Goal: Information Seeking & Learning: Learn about a topic

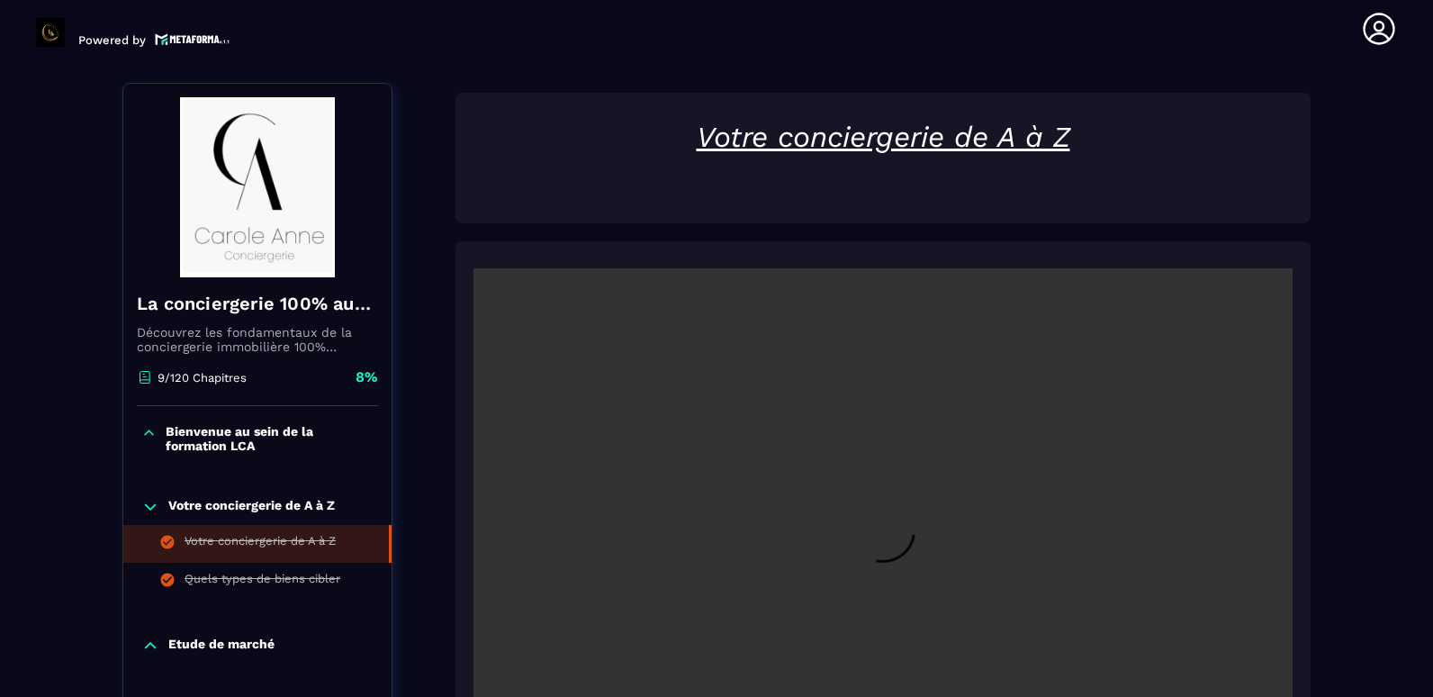
scroll to position [189, 0]
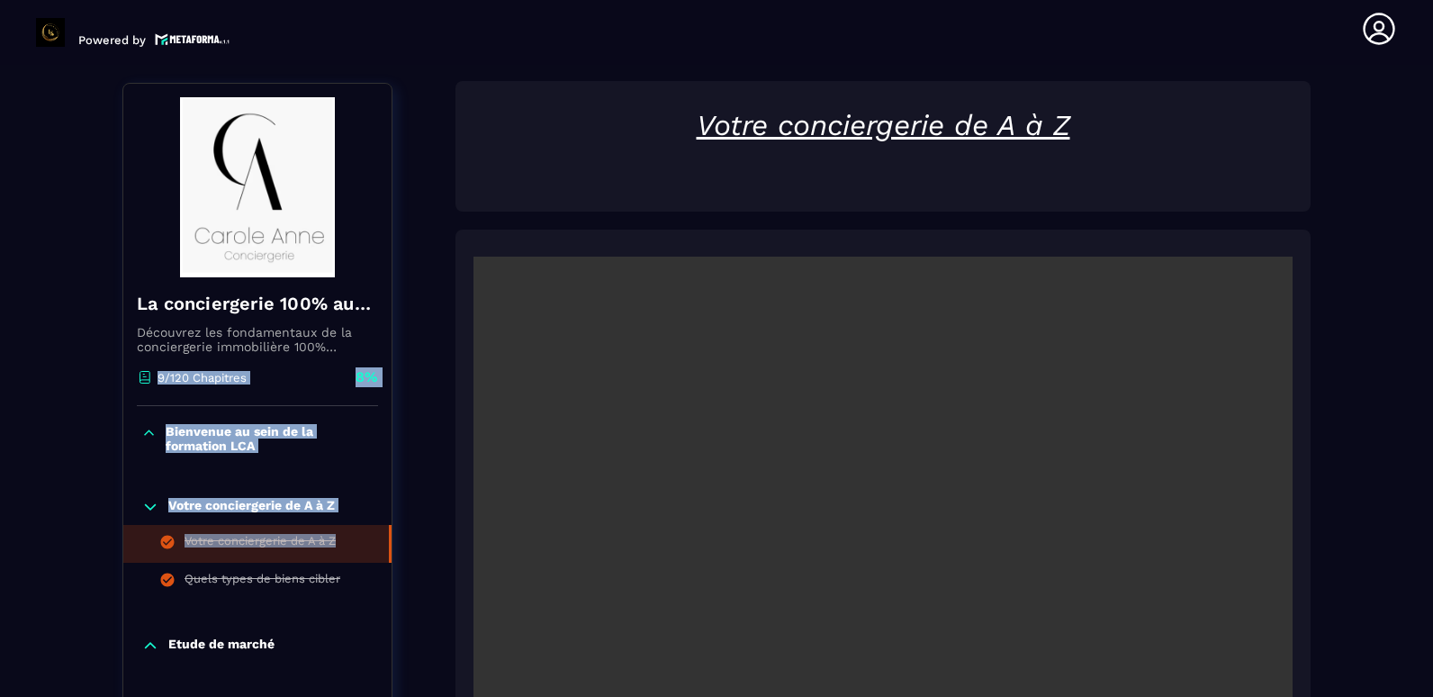
drag, startPoint x: 389, startPoint y: 556, endPoint x: 374, endPoint y: 347, distance: 209.5
copy div "automatisée. Cette formation est conçue pour vous permettre de lancer et maîtri…"
click at [188, 431] on p "Bienvenue au sein de la formation LCA" at bounding box center [270, 438] width 208 height 29
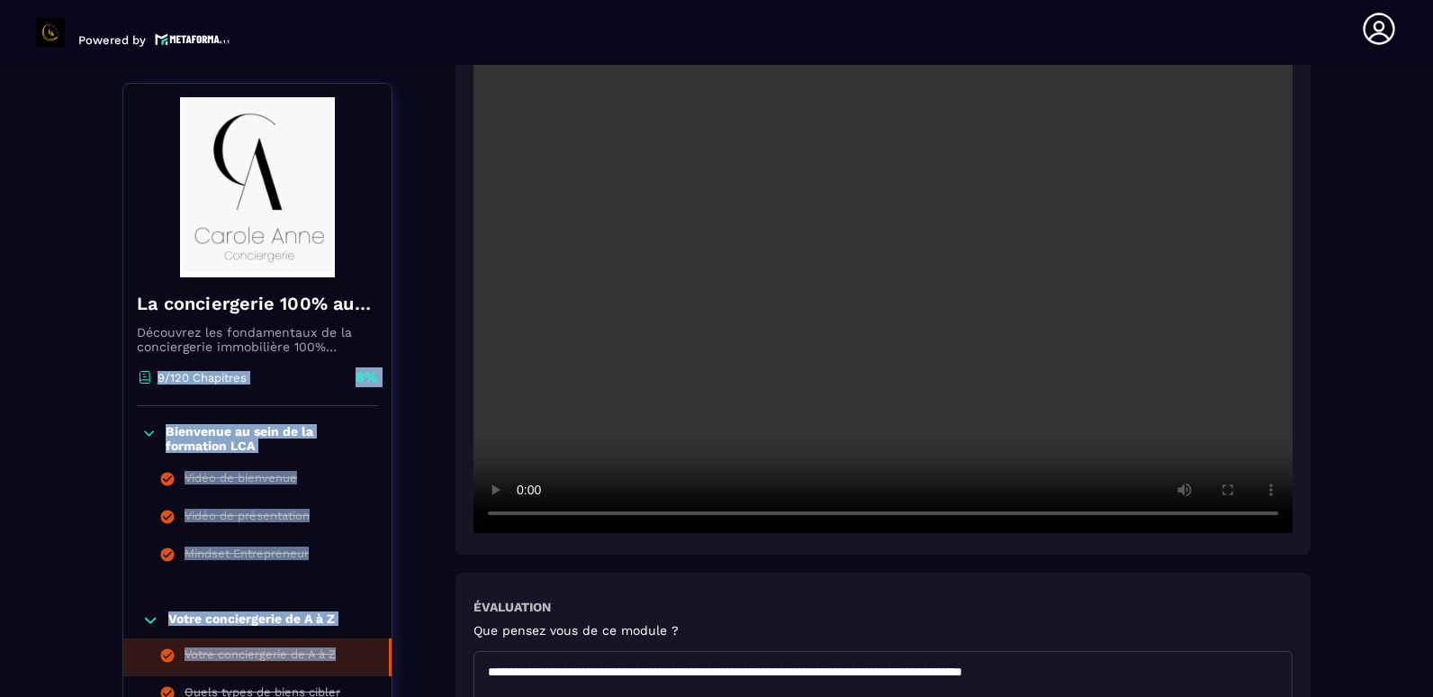
scroll to position [99, 0]
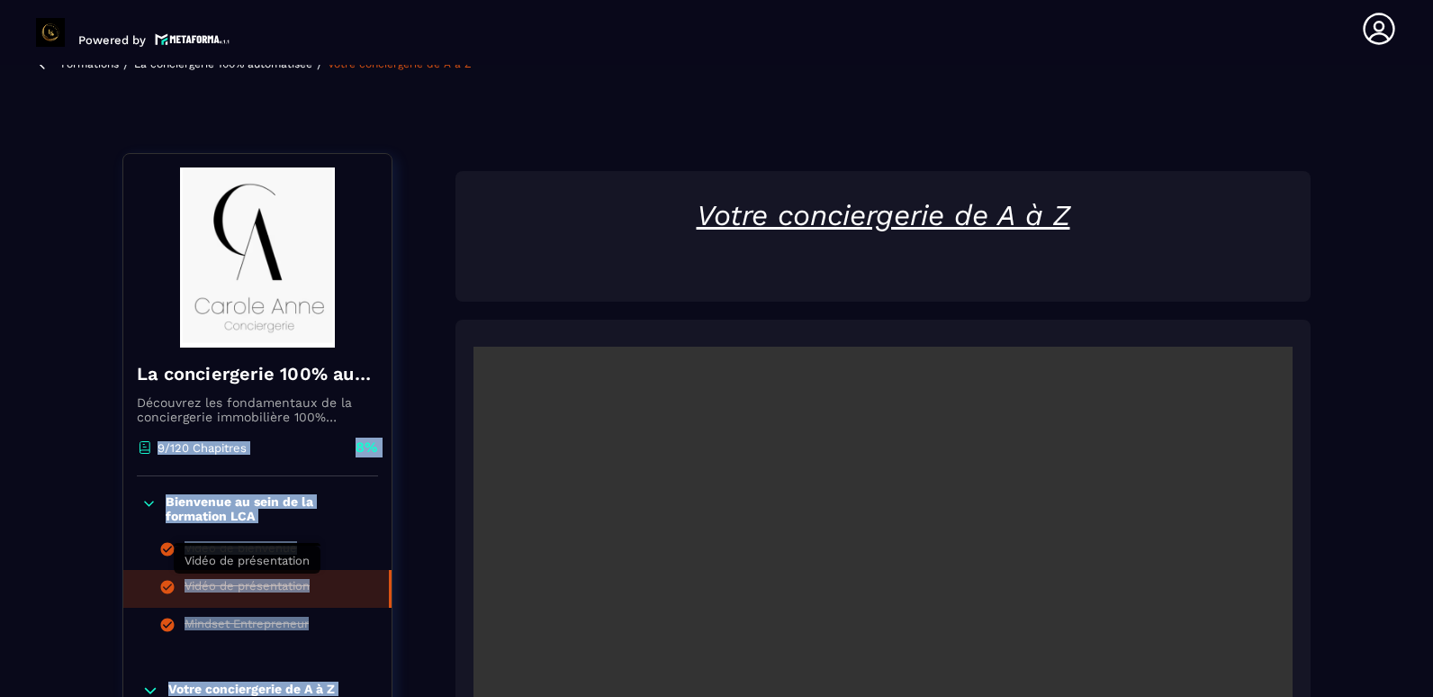
click at [286, 586] on div "Vidéo de présentation" at bounding box center [247, 589] width 125 height 20
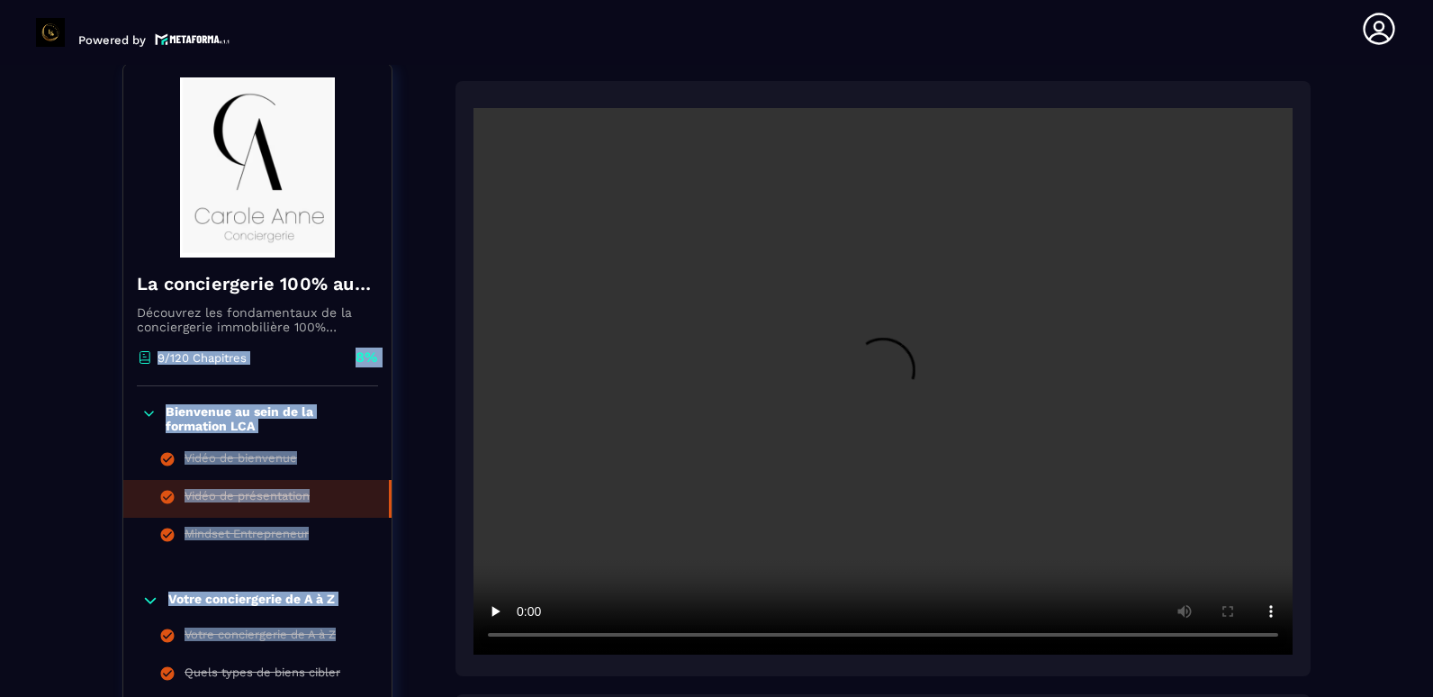
scroll to position [549, 0]
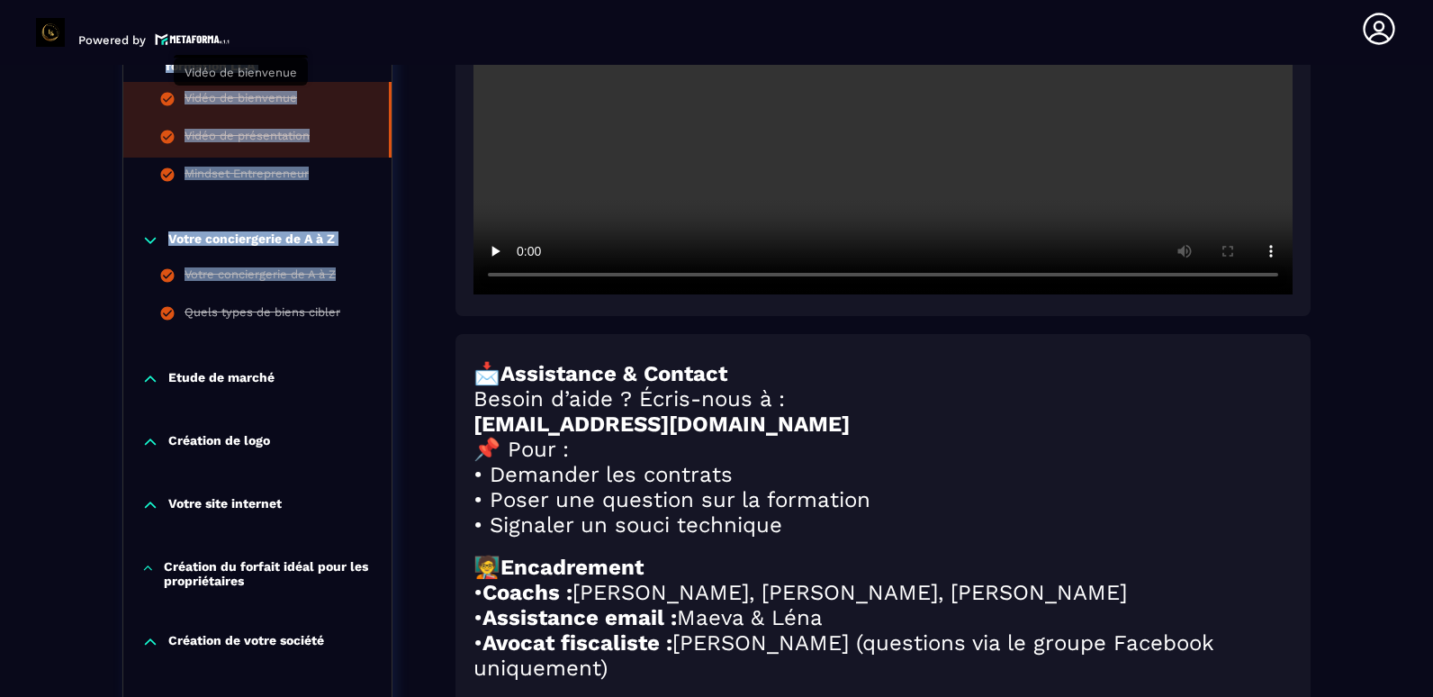
click at [255, 95] on div "Vidéo de bienvenue" at bounding box center [241, 101] width 113 height 20
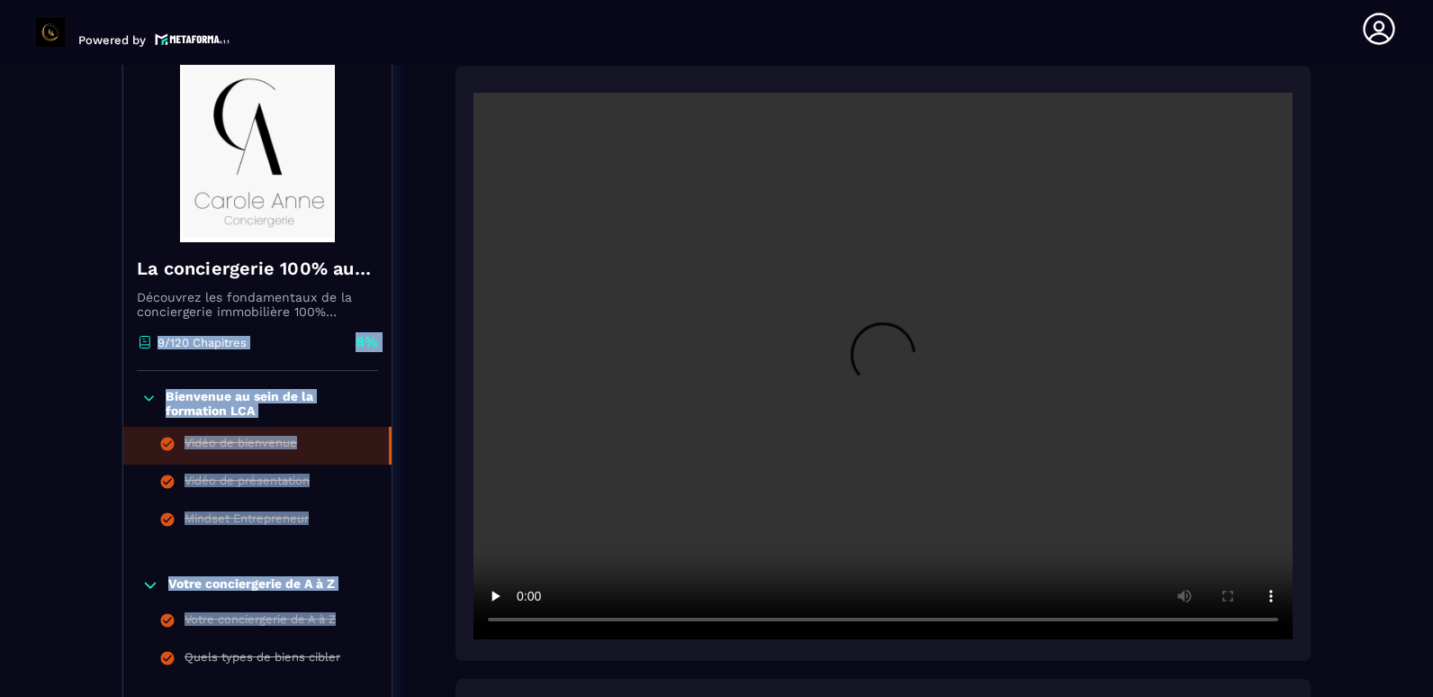
scroll to position [189, 0]
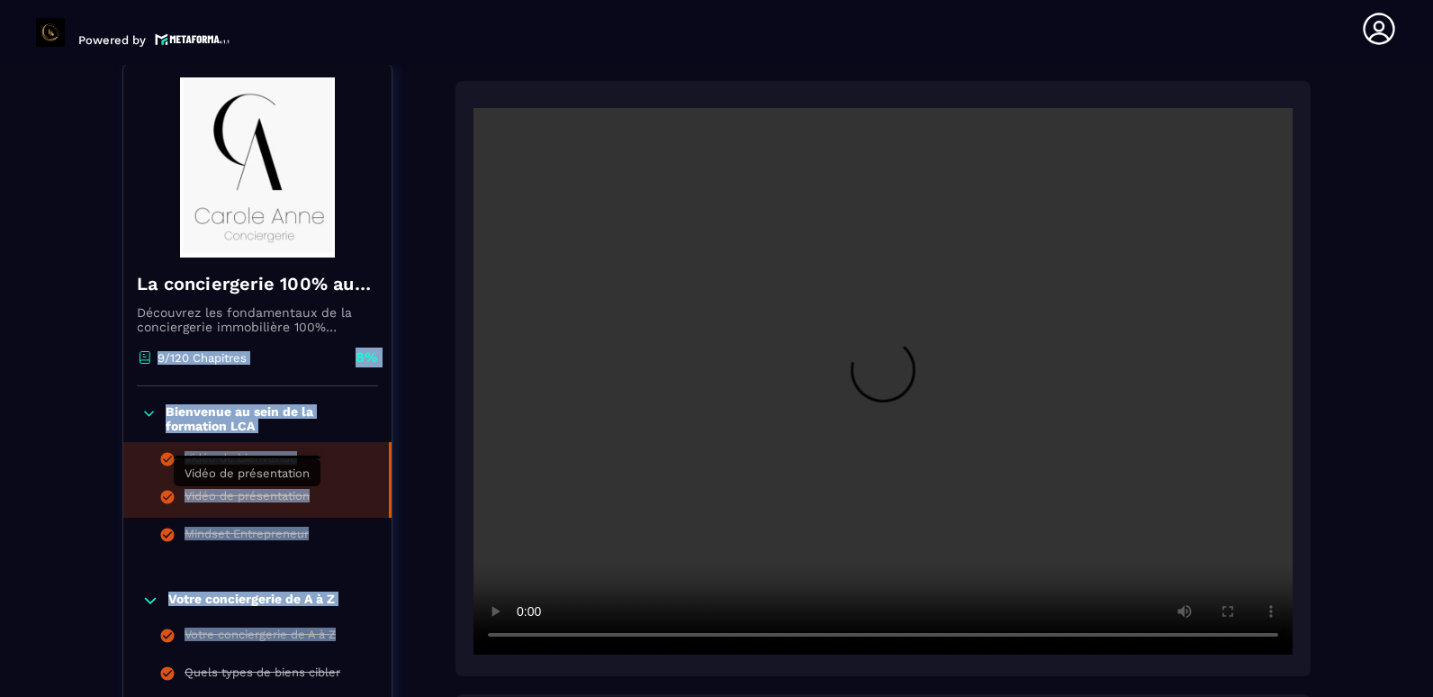
click at [267, 501] on div "Vidéo de présentation" at bounding box center [247, 499] width 125 height 20
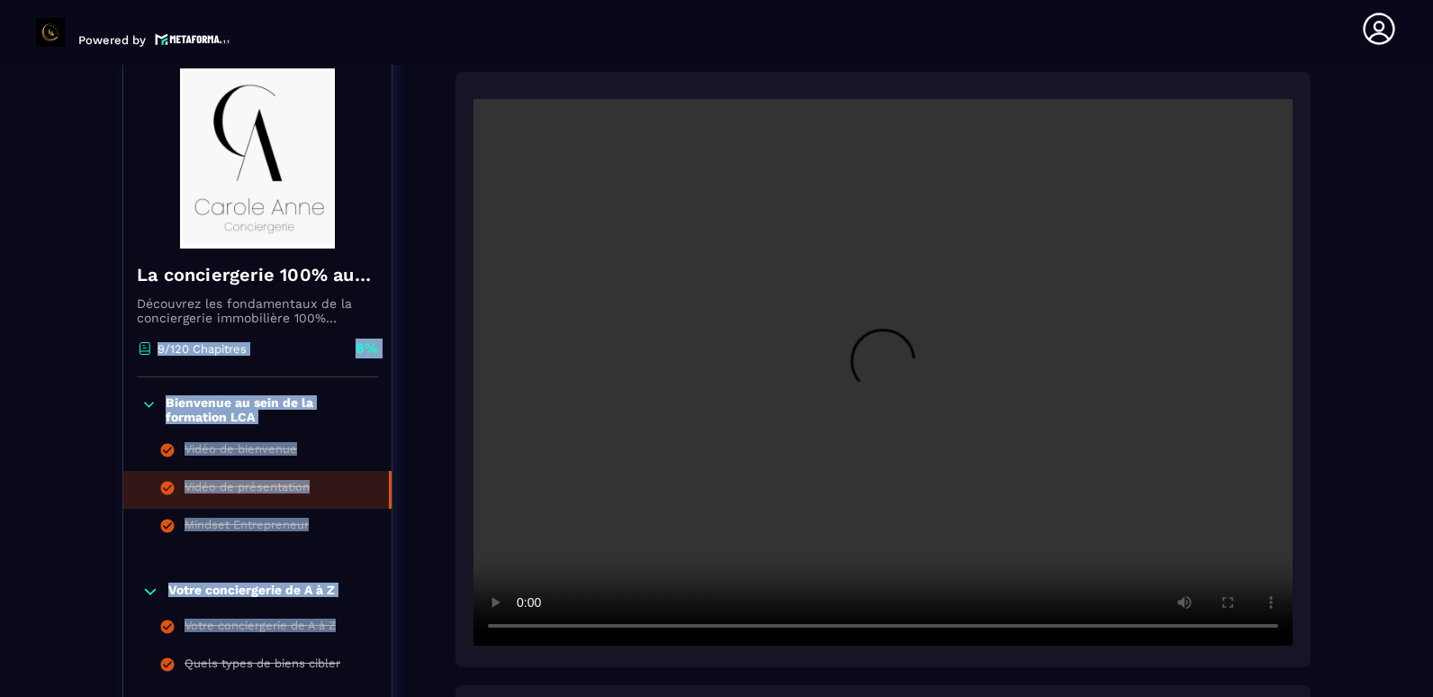
scroll to position [189, 0]
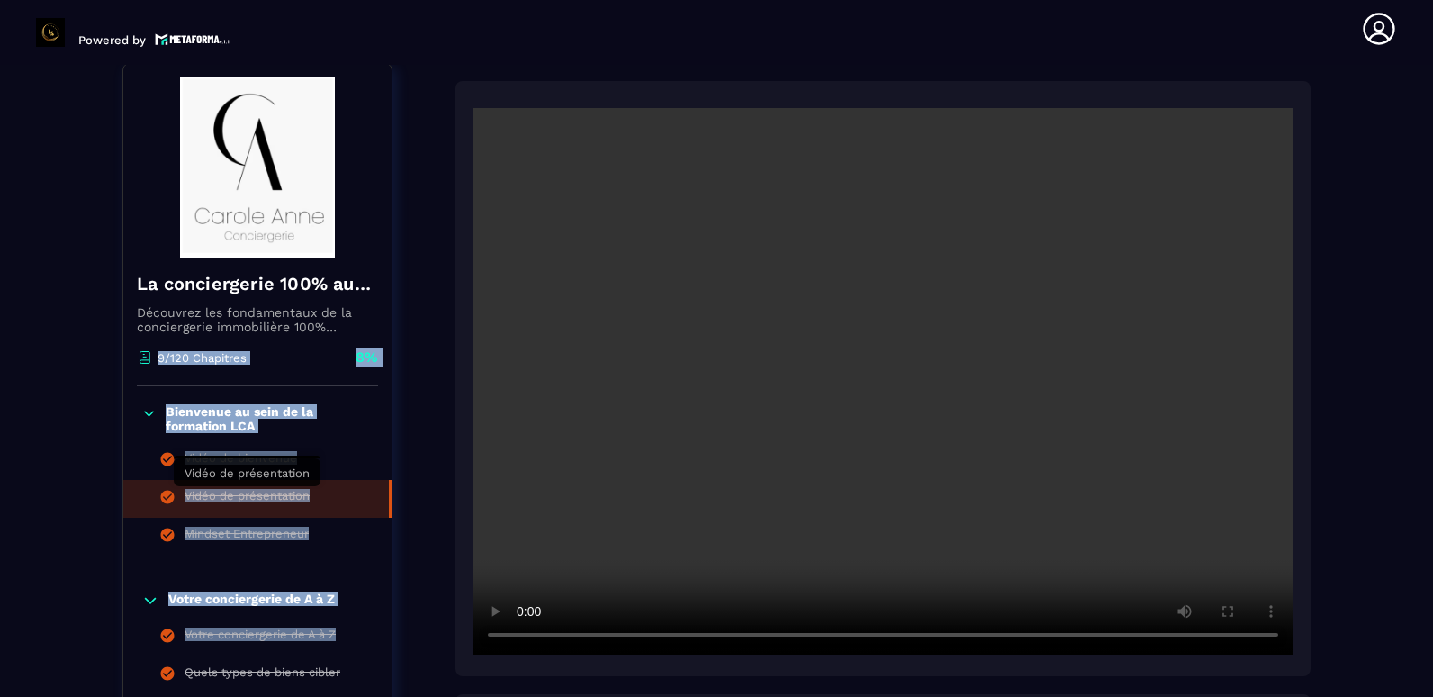
click at [242, 495] on div "Vidéo de présentation" at bounding box center [247, 499] width 125 height 20
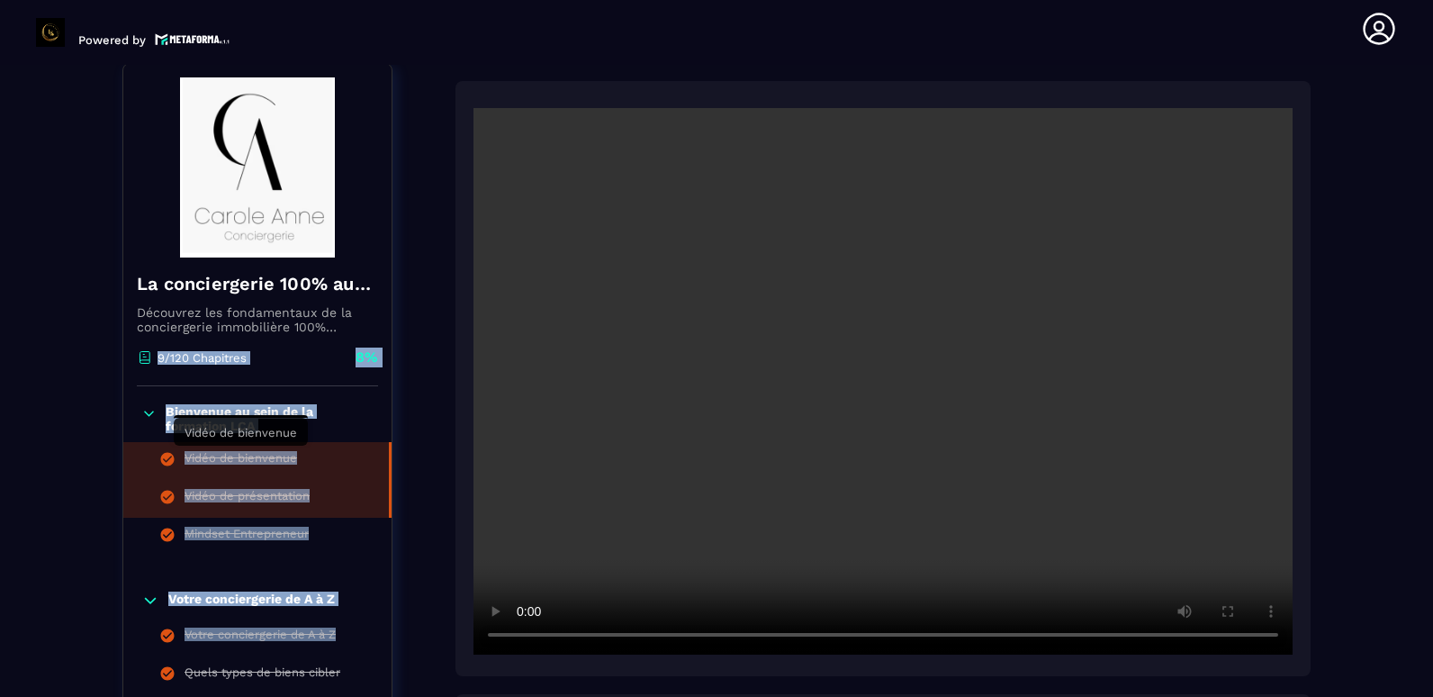
click at [278, 457] on div "Vidéo de bienvenue" at bounding box center [241, 461] width 113 height 20
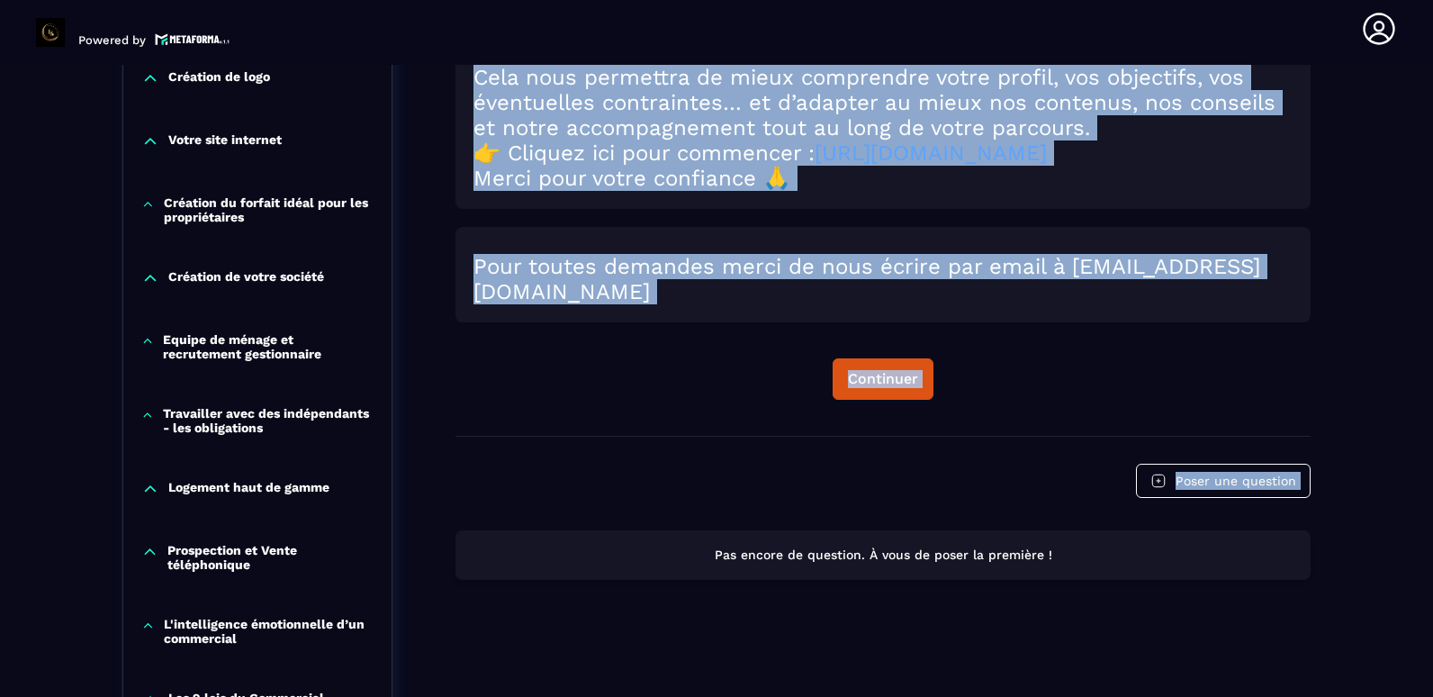
scroll to position [990, 0]
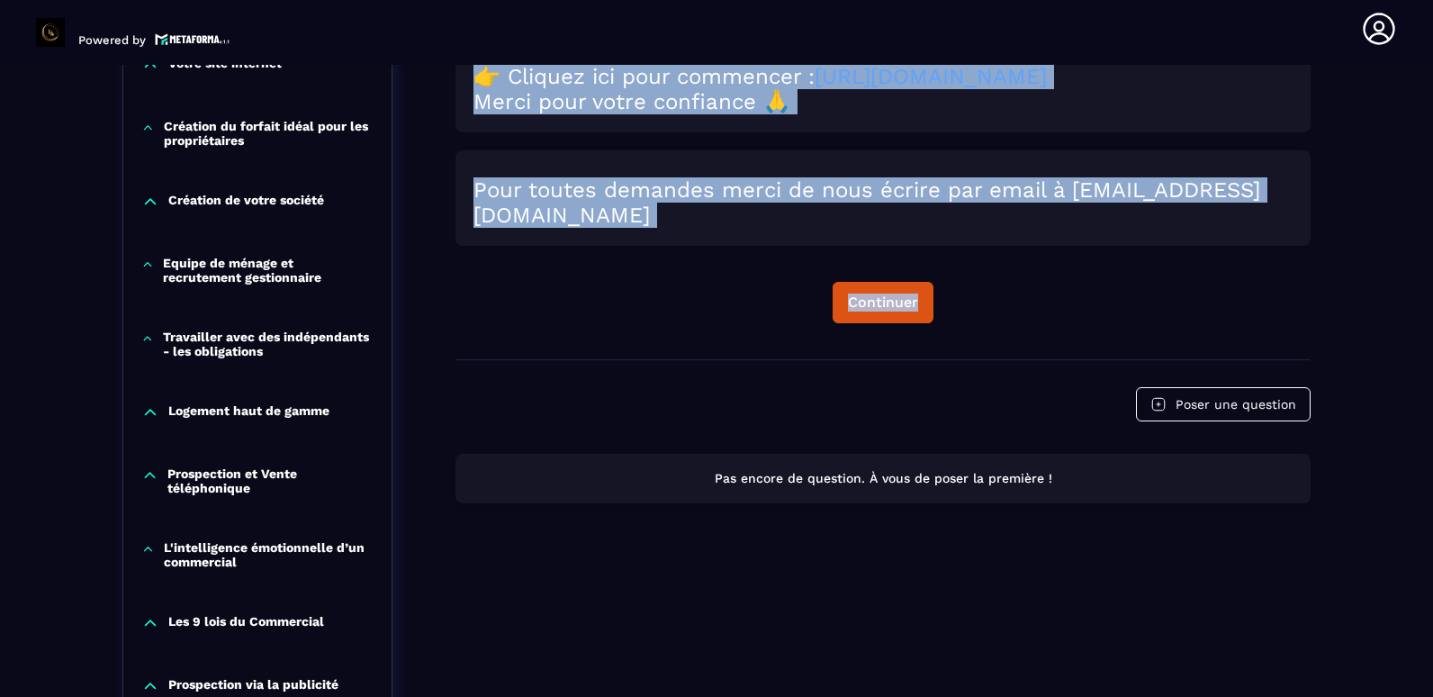
drag, startPoint x: 484, startPoint y: 253, endPoint x: 601, endPoint y: 525, distance: 296.1
click at [601, 525] on div "🎯 Avant de commencer, nous avons besoin de mieux vous connaître ! Merci de pren…" at bounding box center [883, 404] width 855 height 2283
copy div "🎯 Avant de commencer, nous avons besoin de mieux vous connaître ! Merci de pren…"
drag, startPoint x: 520, startPoint y: 339, endPoint x: 505, endPoint y: 351, distance: 19.3
copy div "🎯 Avant de commencer, nous avons besoin de mieux vous connaître ! Merci de pren…"
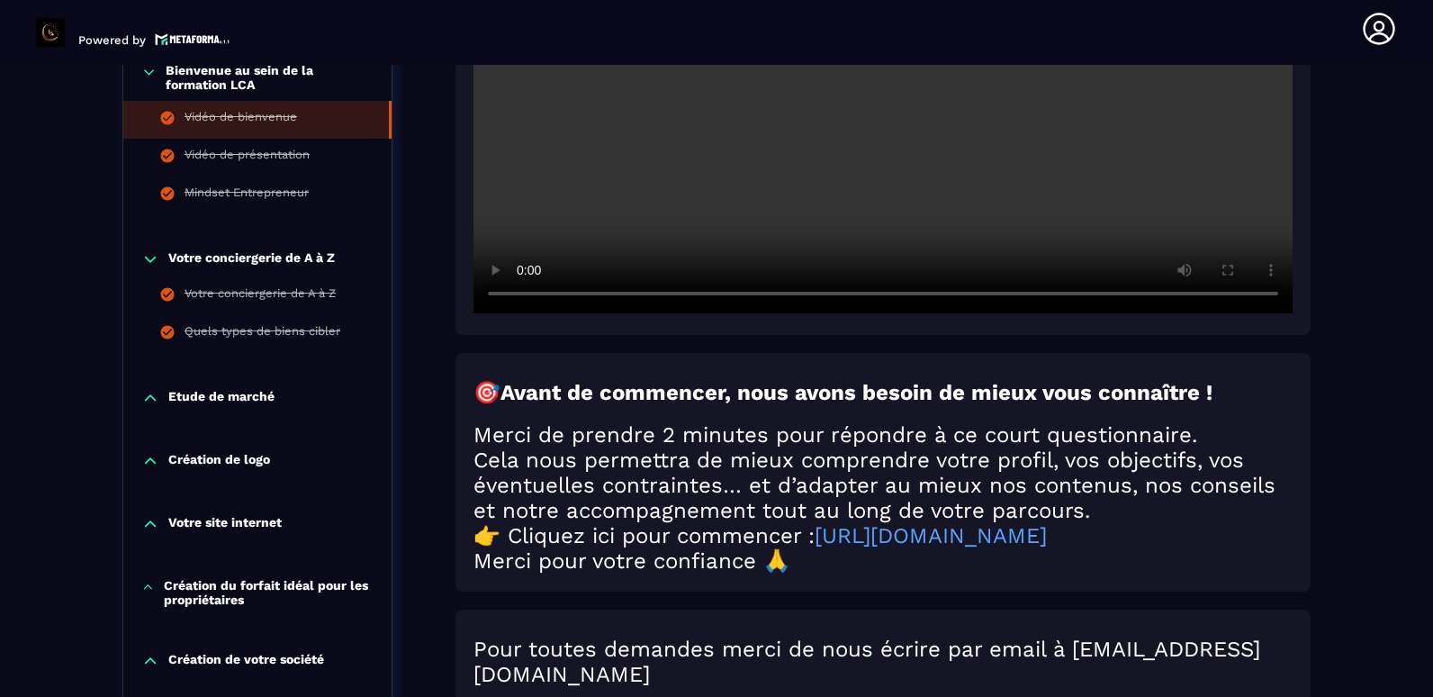
scroll to position [359, 0]
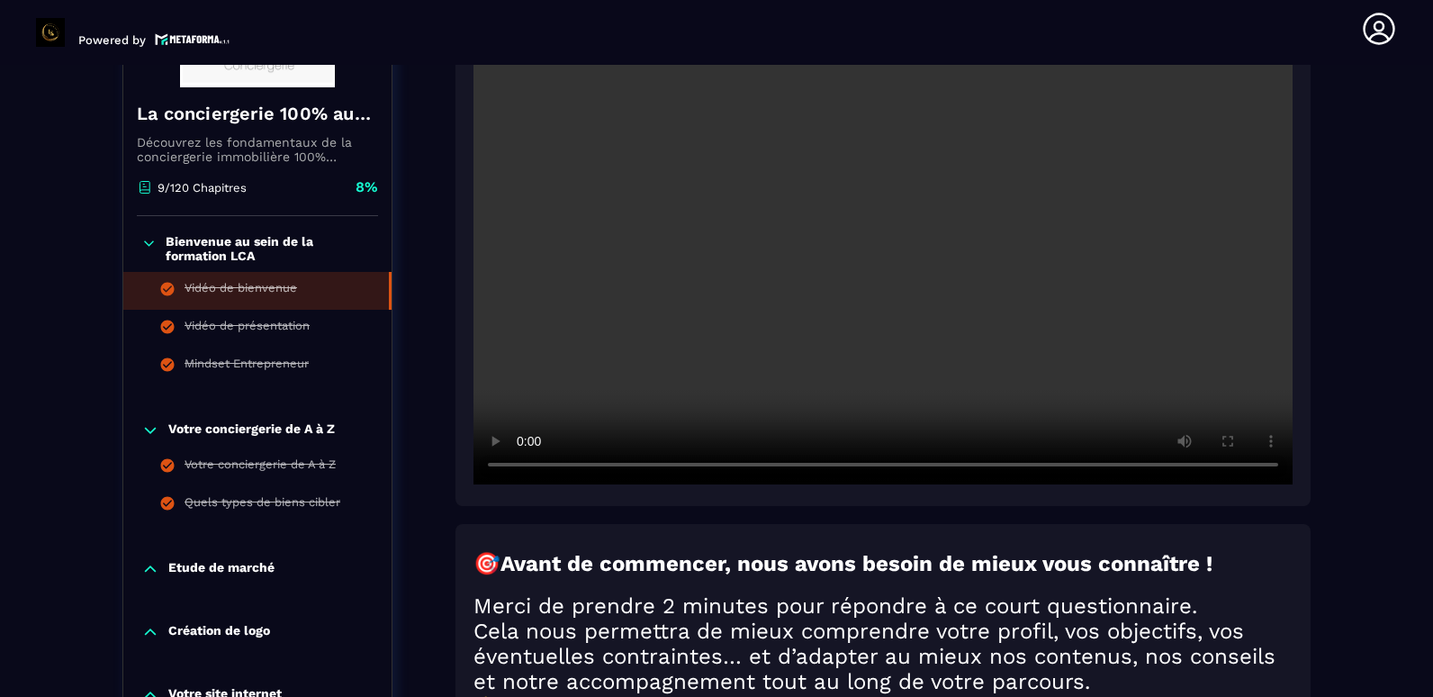
click at [262, 567] on p "Etude de marché" at bounding box center [221, 569] width 106 height 18
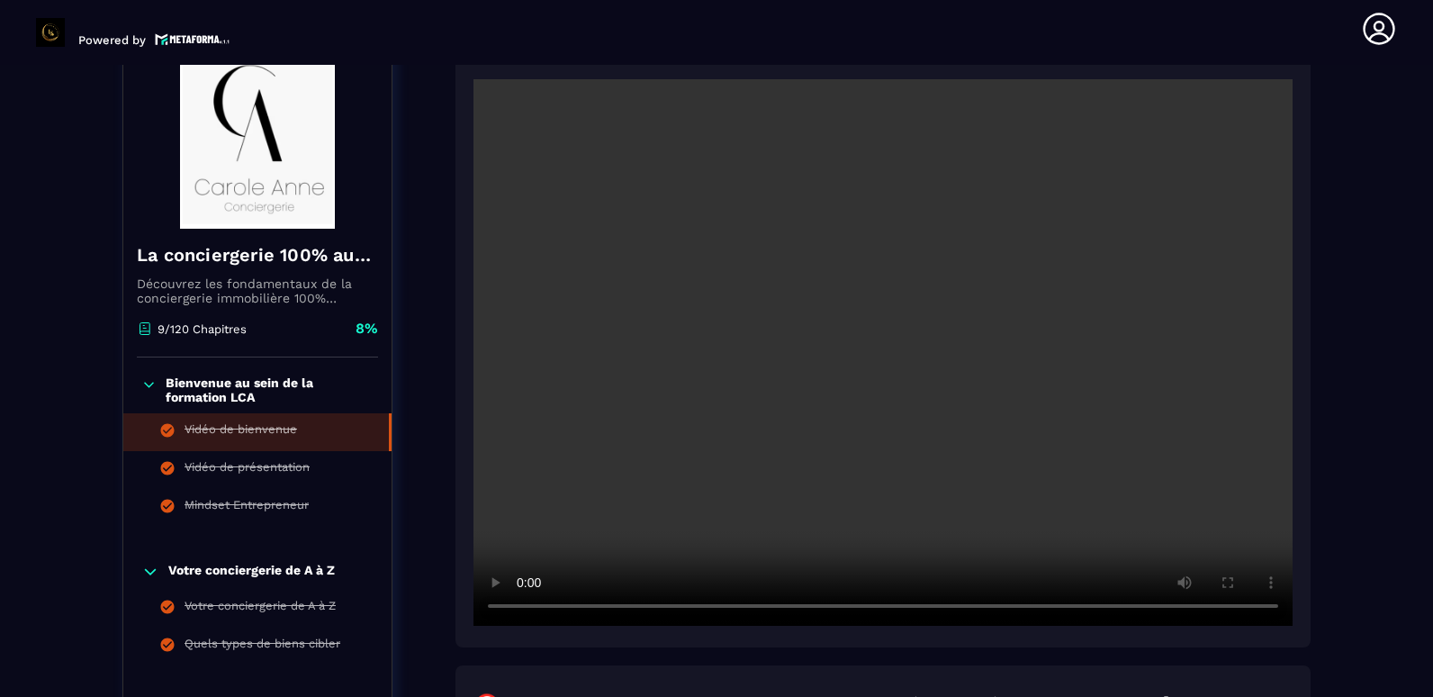
scroll to position [128, 0]
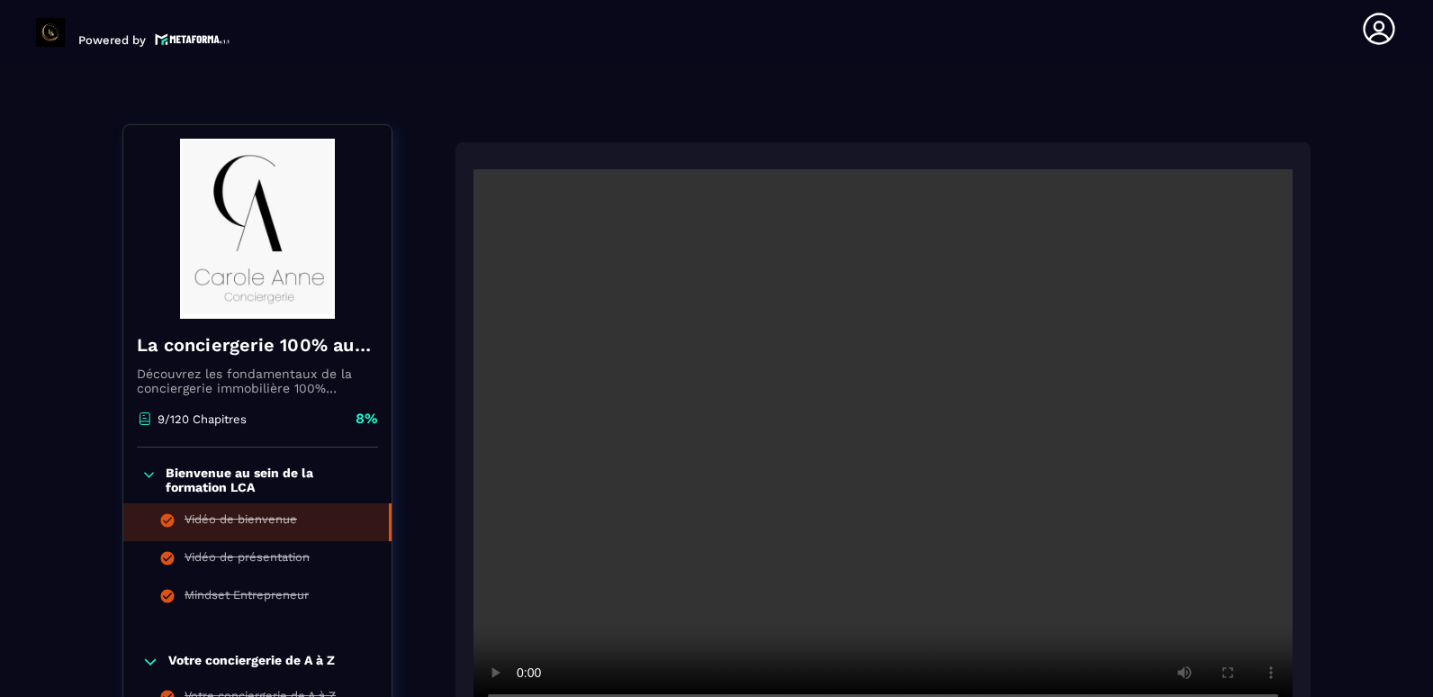
click at [258, 511] on li "Vidéo de bienvenue" at bounding box center [257, 522] width 268 height 38
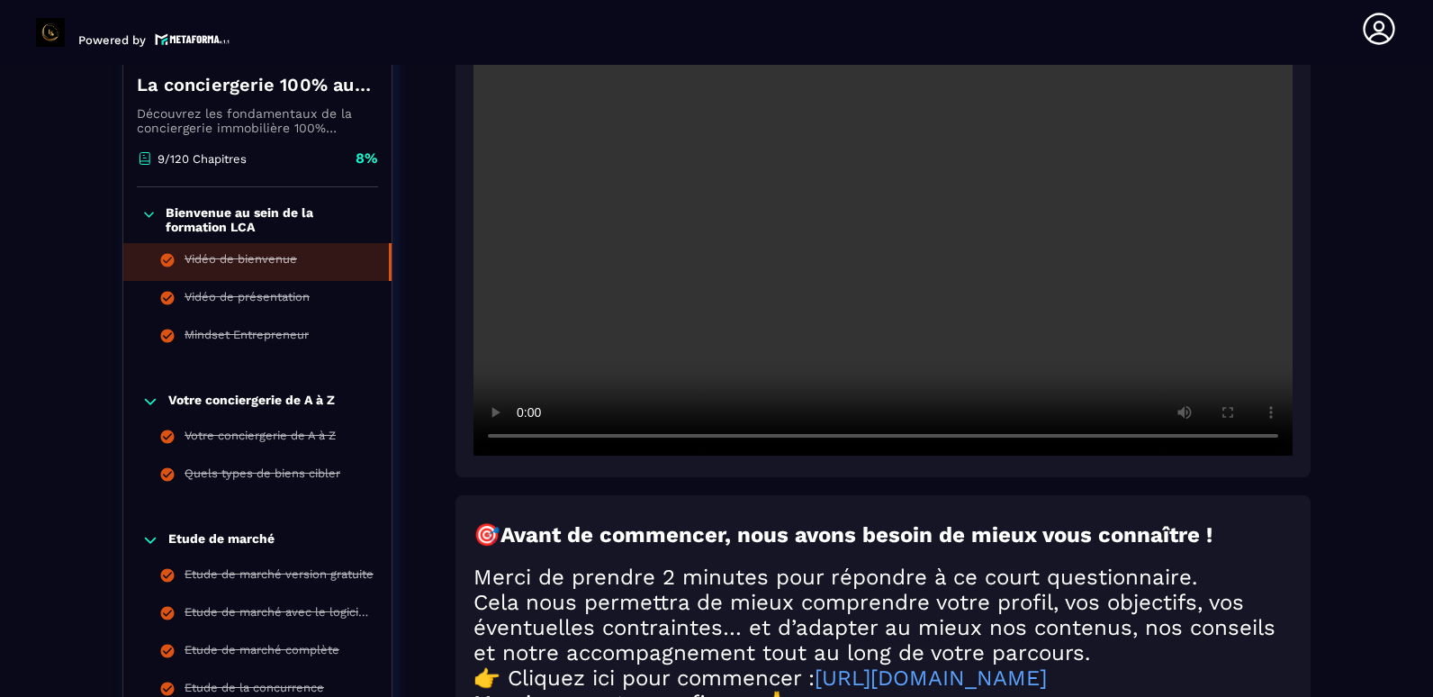
scroll to position [398, 0]
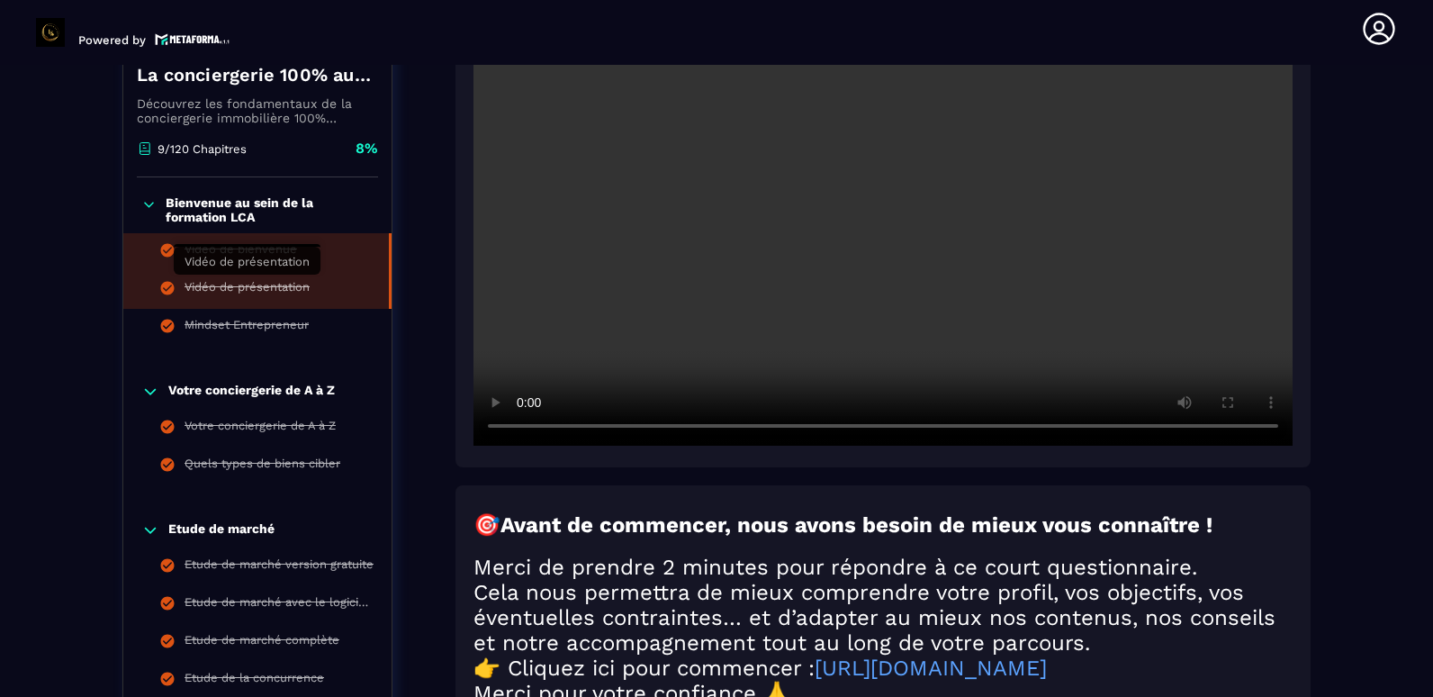
click at [271, 287] on div "Vidéo de présentation" at bounding box center [247, 290] width 125 height 20
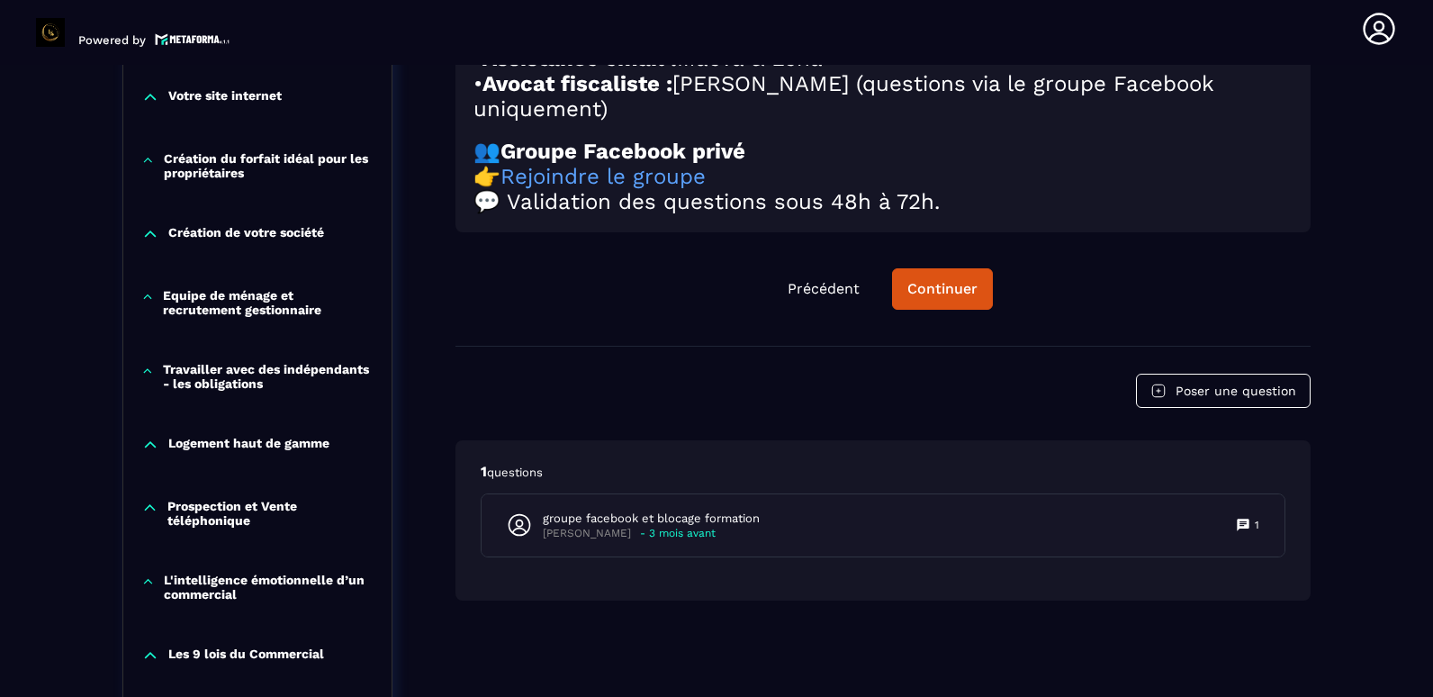
scroll to position [1189, 0]
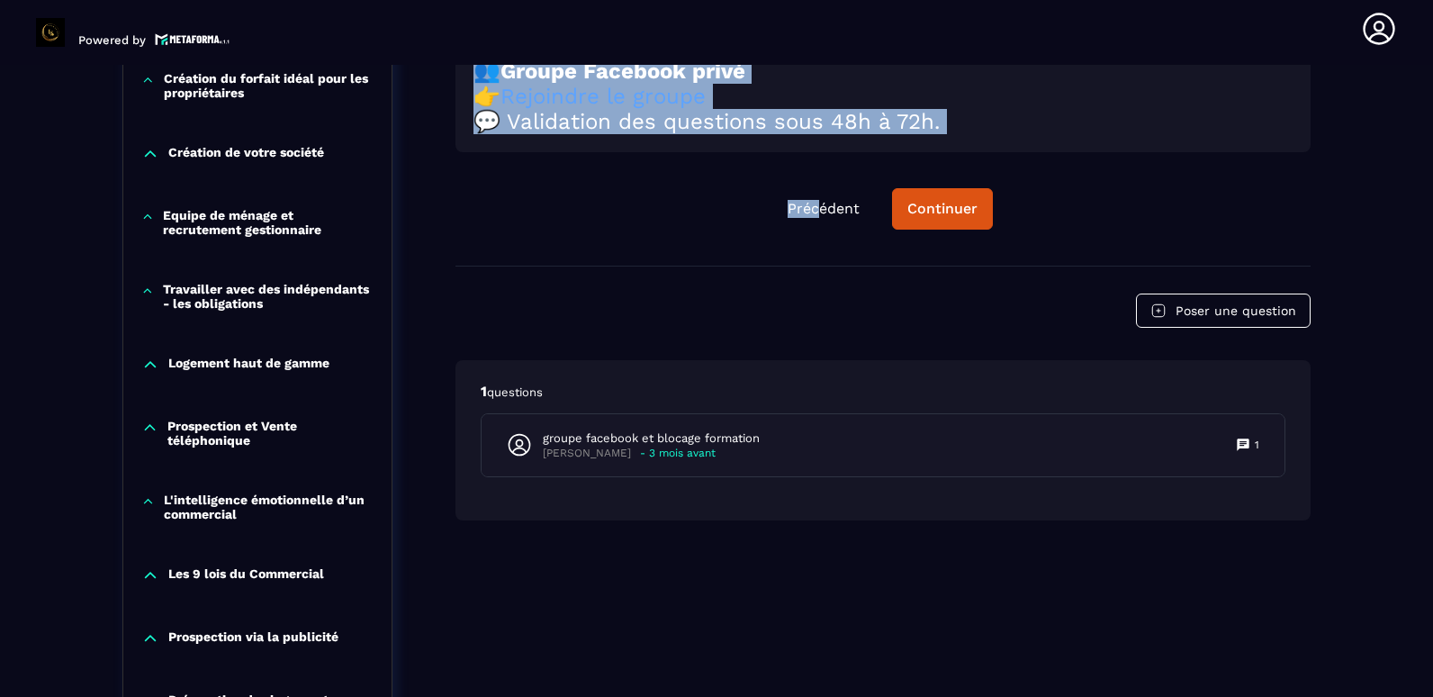
drag, startPoint x: 512, startPoint y: 274, endPoint x: 821, endPoint y: 253, distance: 309.5
copy div "Assistance & Contact Besoin d’aide ? Écris-nous à : [EMAIL_ADDRESS][DOMAIN_NAME…"
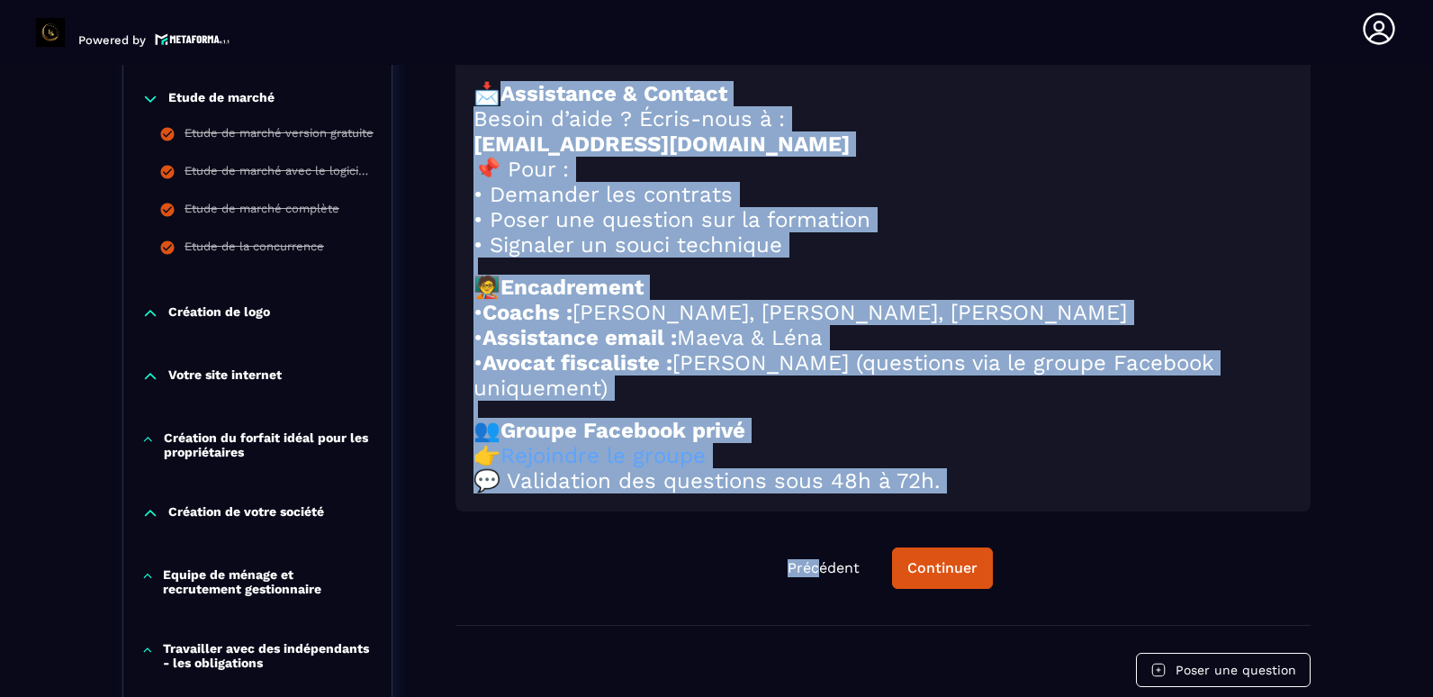
scroll to position [828, 0]
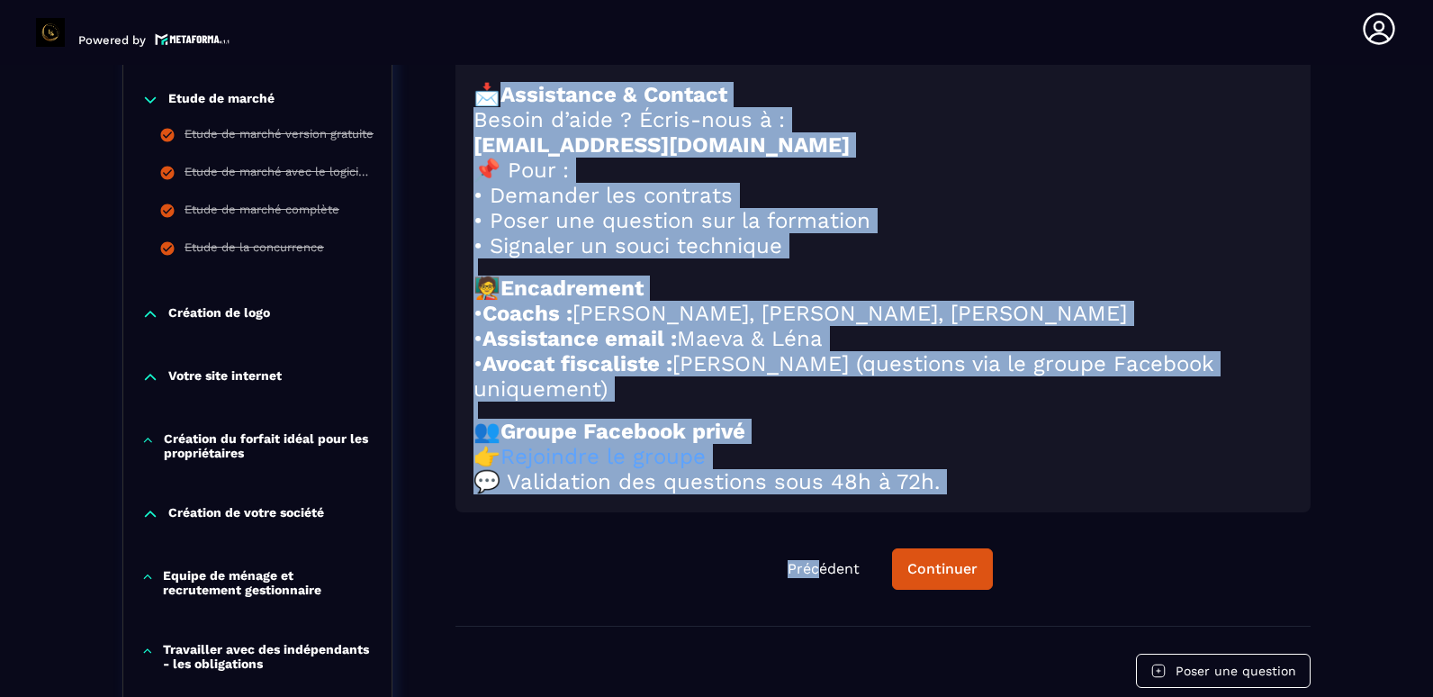
click at [1026, 494] on h2 "💬 Validation des questions sous 48h à 72h." at bounding box center [883, 481] width 819 height 25
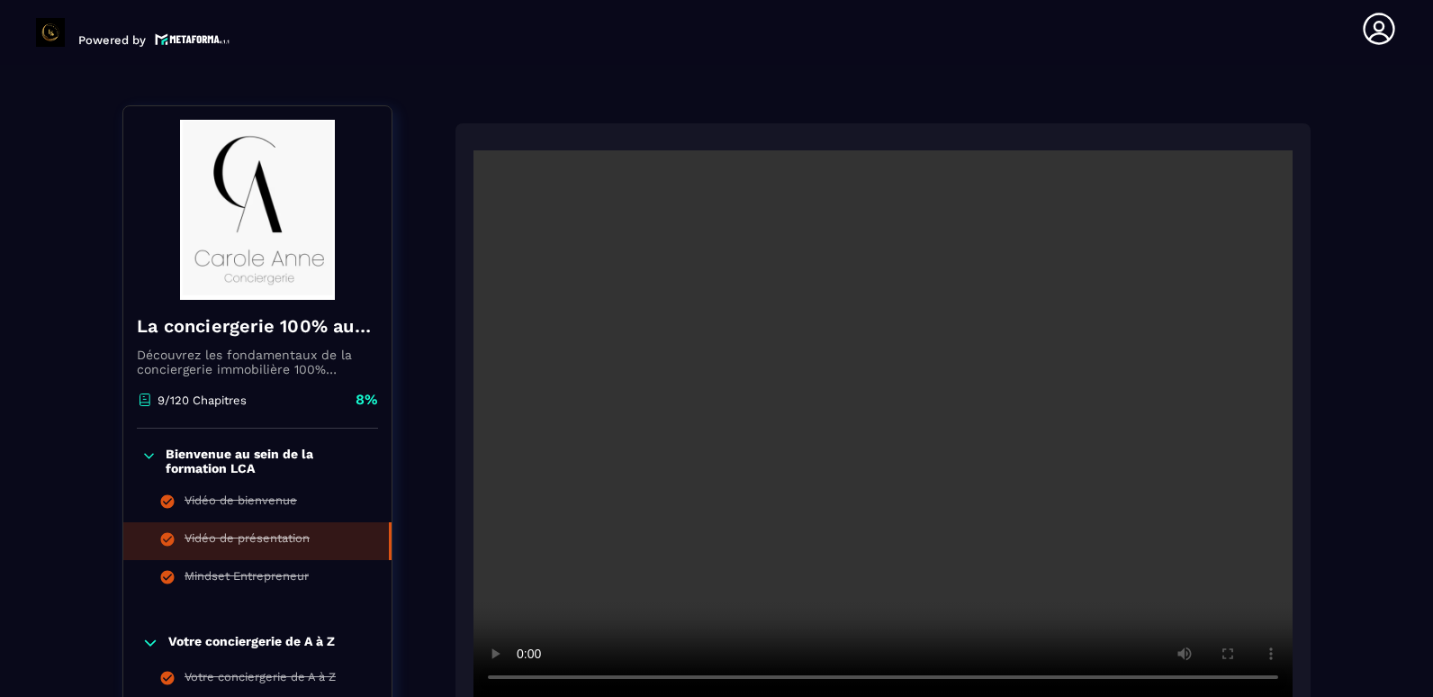
scroll to position [361, 0]
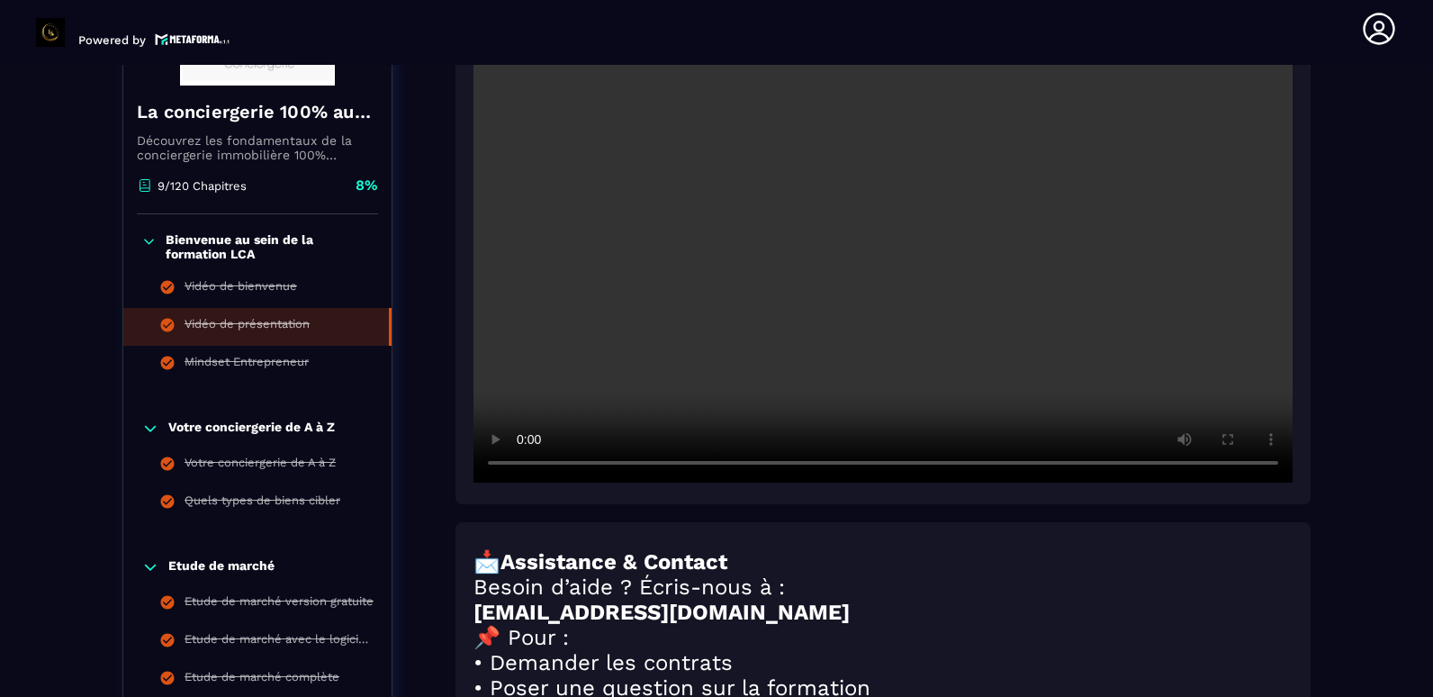
drag, startPoint x: 998, startPoint y: 555, endPoint x: 463, endPoint y: 565, distance: 535.0
copy div "📩 Assistance & Contact Besoin d’aide ? Écris-nous à : [EMAIL_ADDRESS][DOMAIN_NA…"
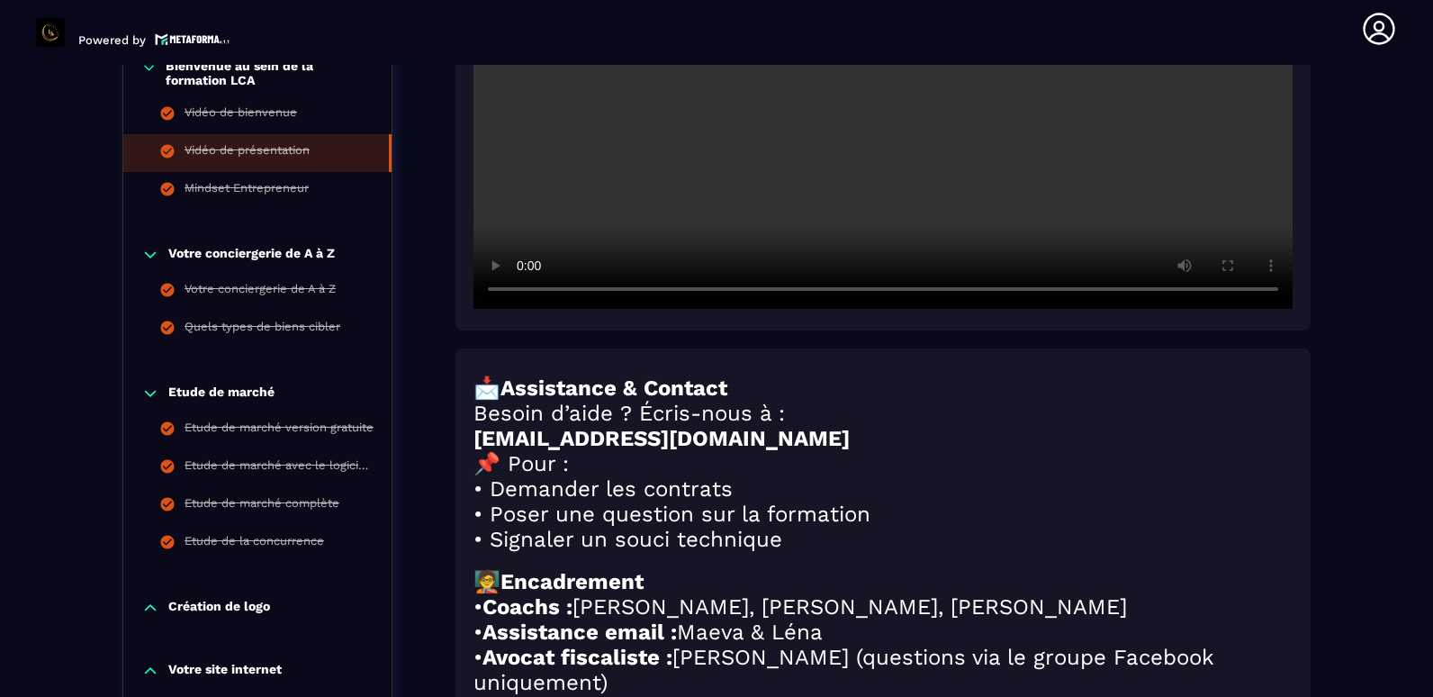
scroll to position [541, 0]
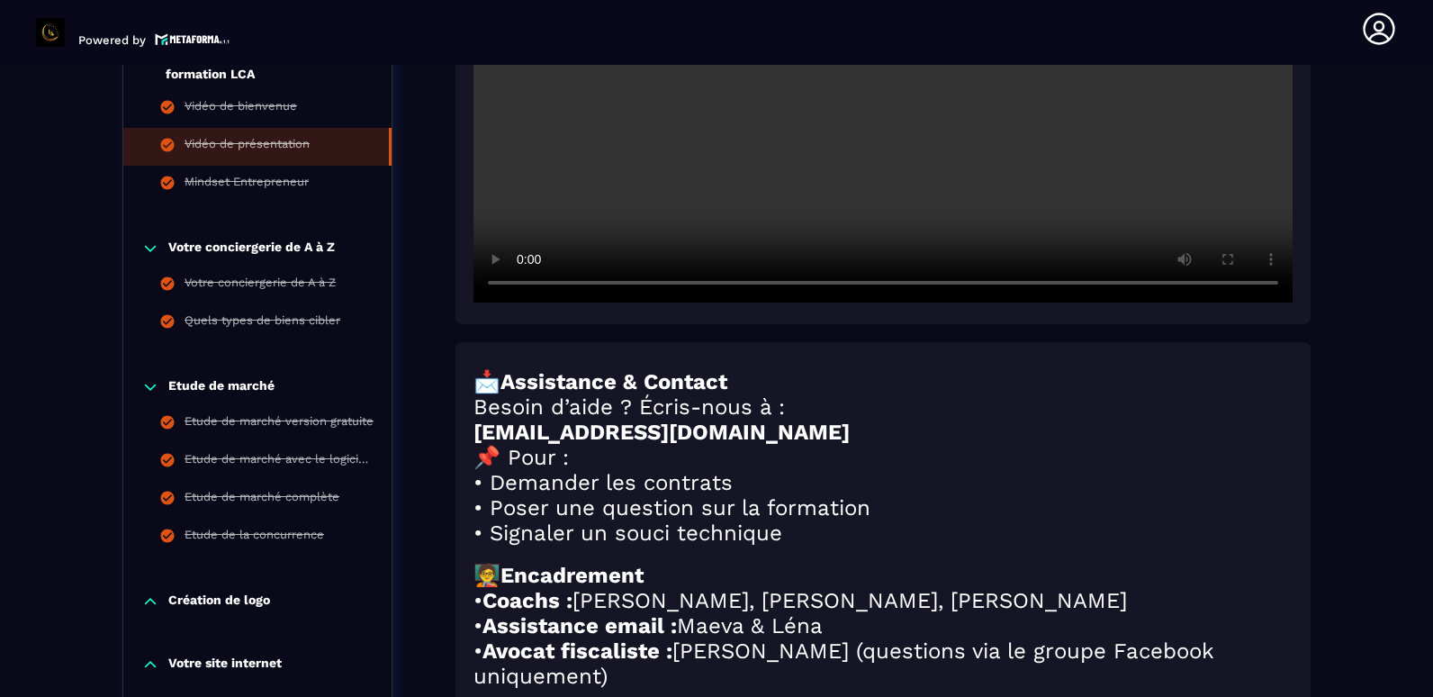
click at [1183, 469] on h2 "📌 Pour :" at bounding box center [883, 457] width 819 height 25
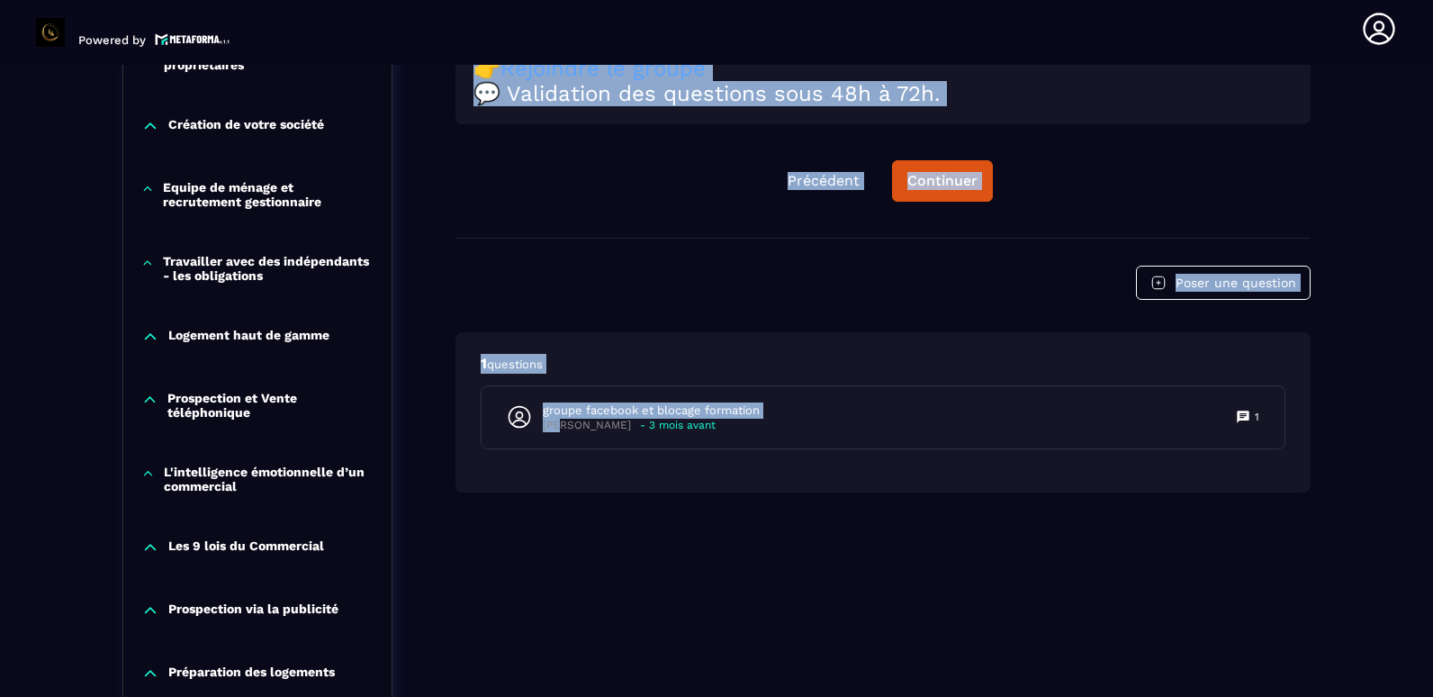
scroll to position [1312, 0]
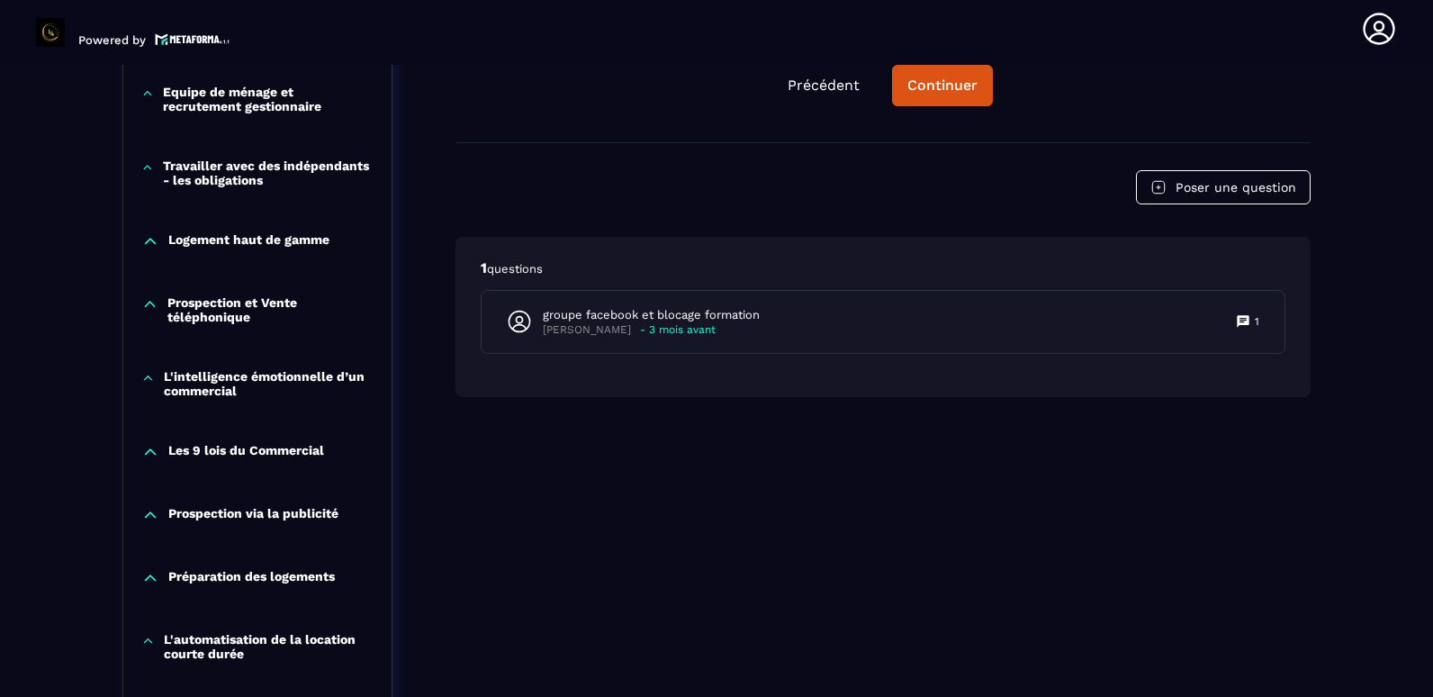
drag, startPoint x: 506, startPoint y: 328, endPoint x: 701, endPoint y: 139, distance: 271.9
drag, startPoint x: 701, startPoint y: 139, endPoint x: 685, endPoint y: 103, distance: 39.5
copy div "📩 Assistance & Contact Besoin d’aide ? Écris-nous à : [EMAIL_ADDRESS][DOMAIN_NA…"
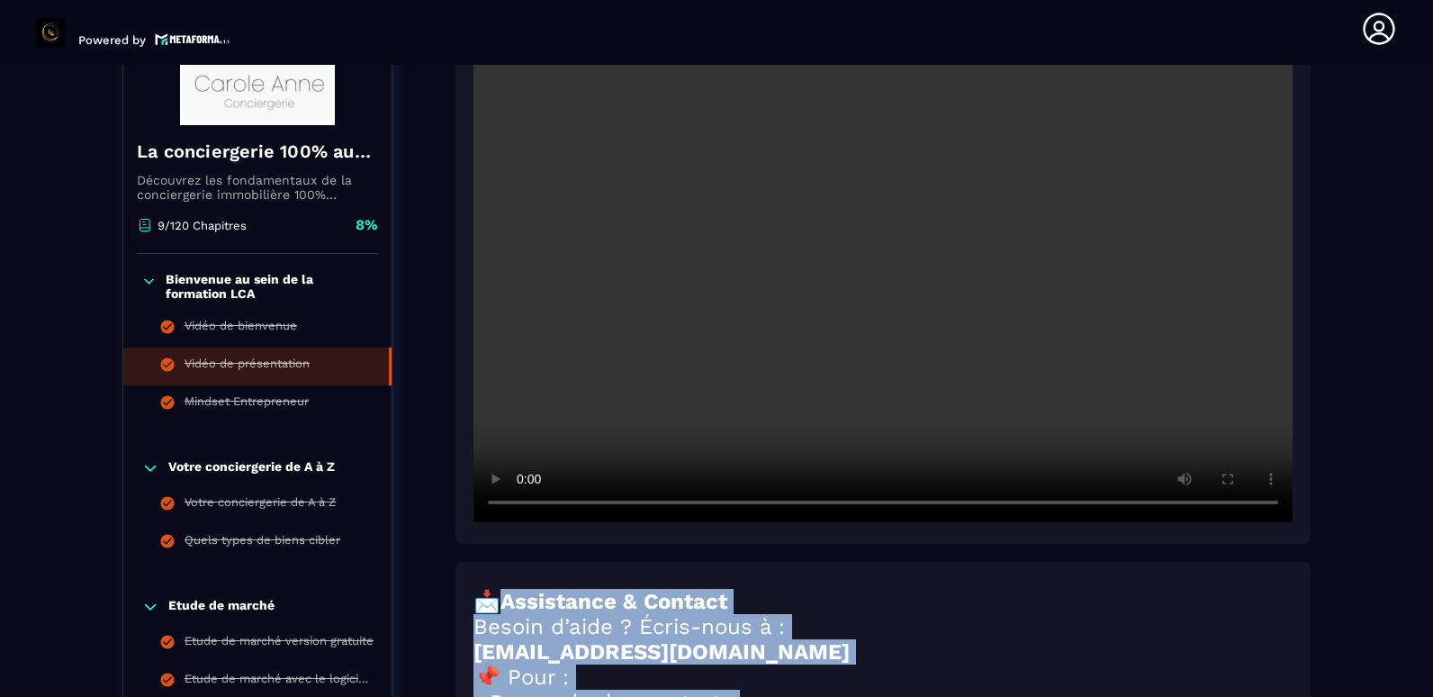
scroll to position [502, 0]
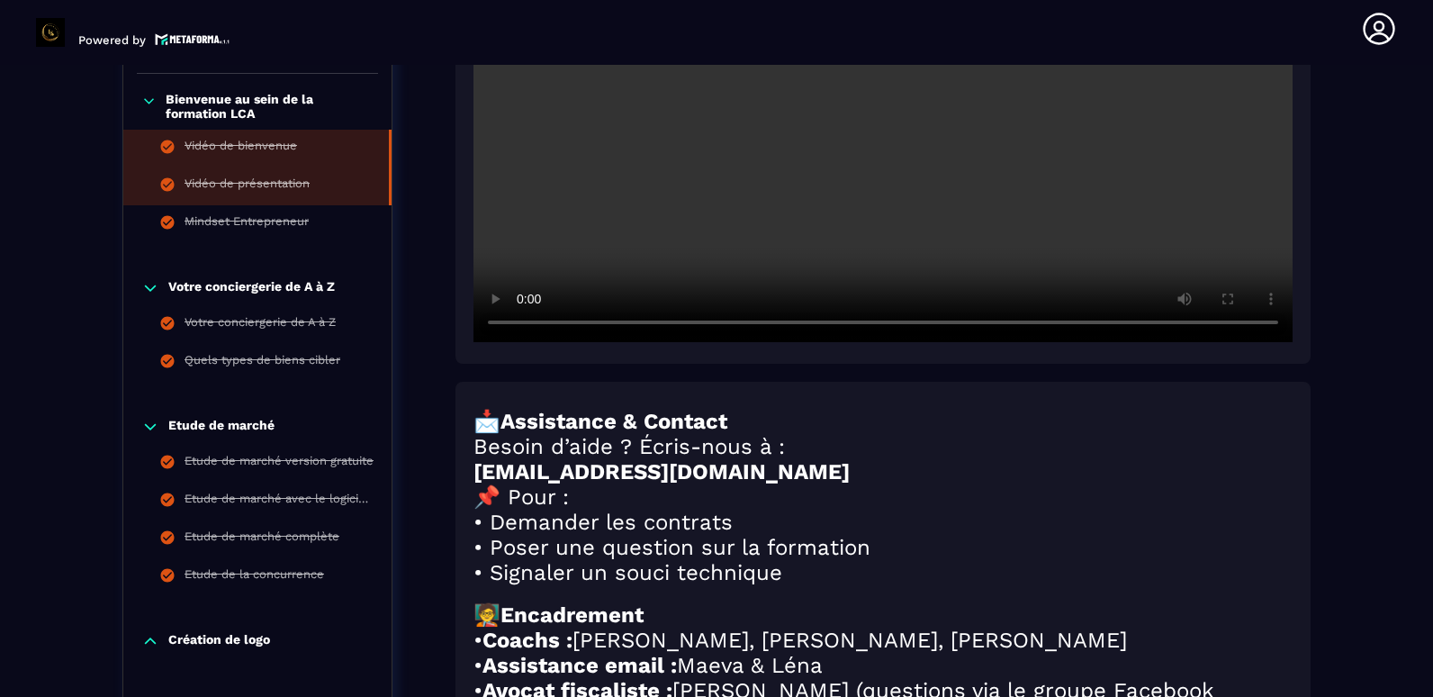
click at [267, 148] on div "Vidéo de bienvenue" at bounding box center [241, 149] width 113 height 20
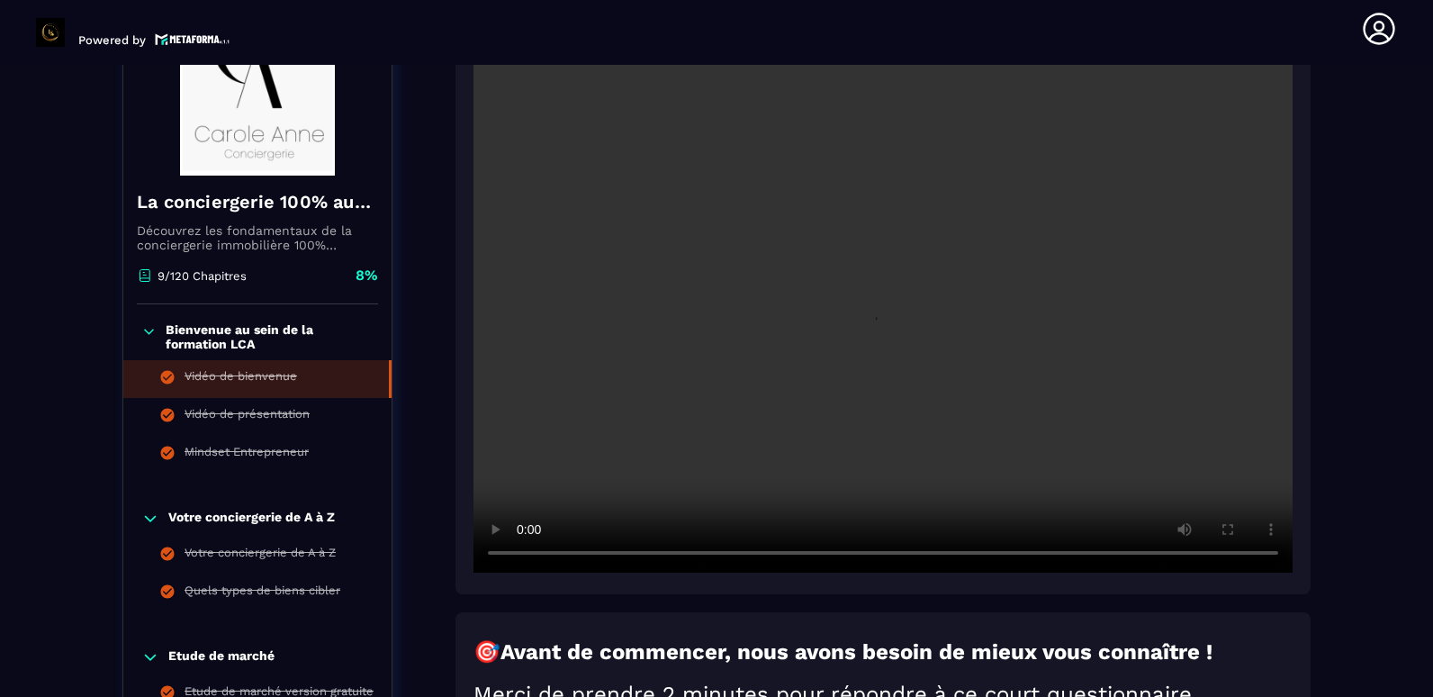
scroll to position [189, 0]
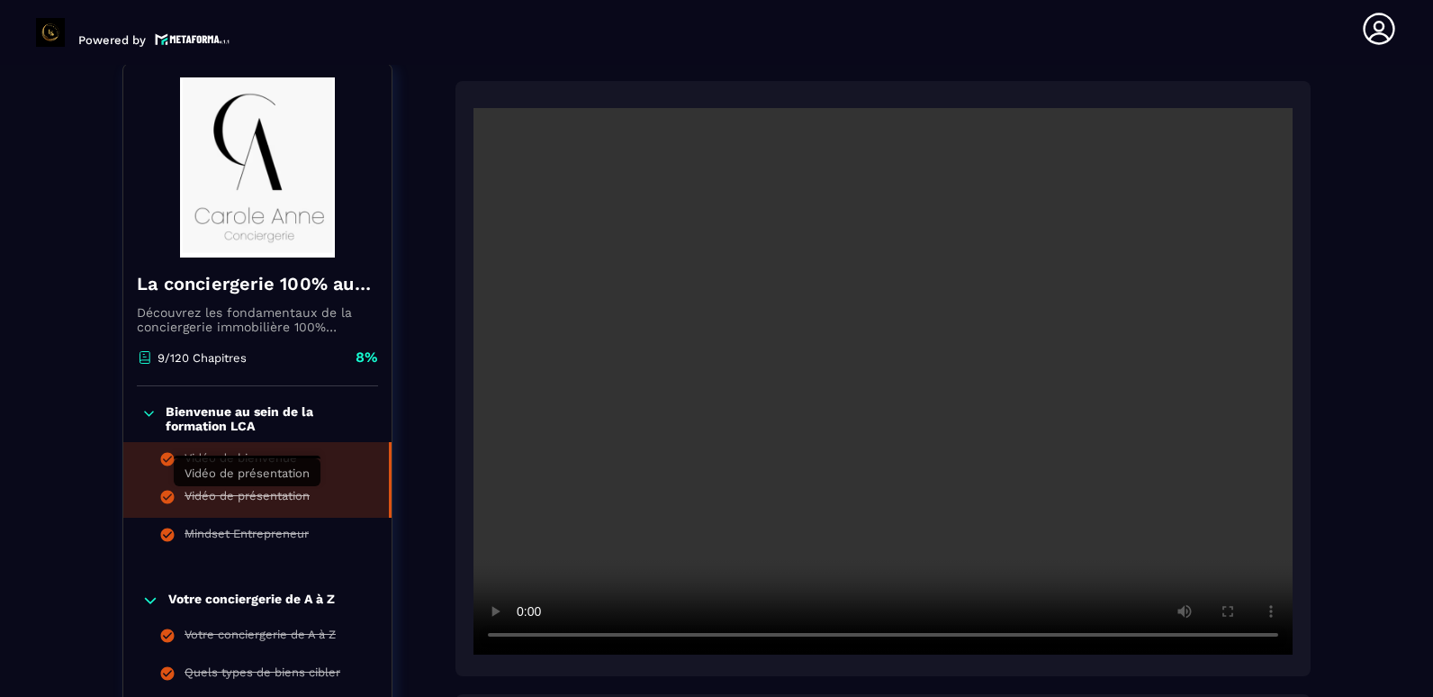
click at [285, 499] on div "Vidéo de présentation" at bounding box center [247, 499] width 125 height 20
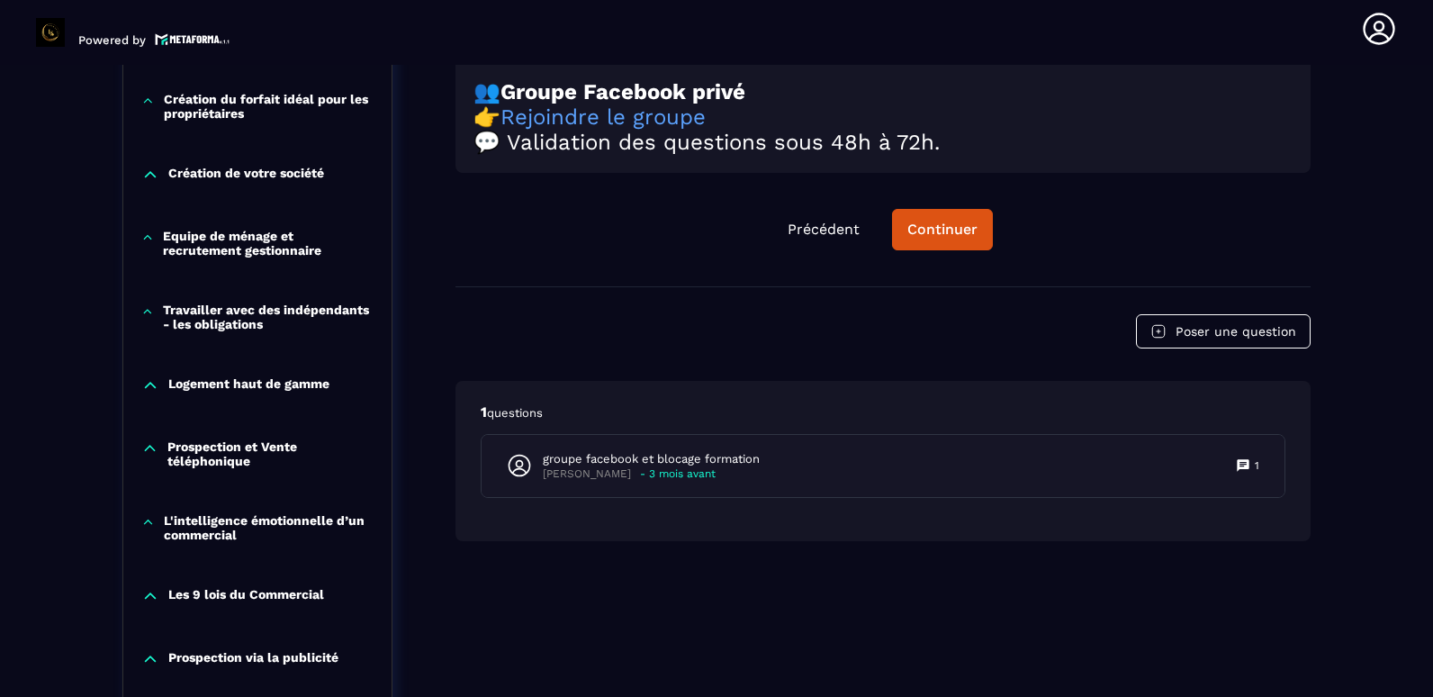
scroll to position [1137, 0]
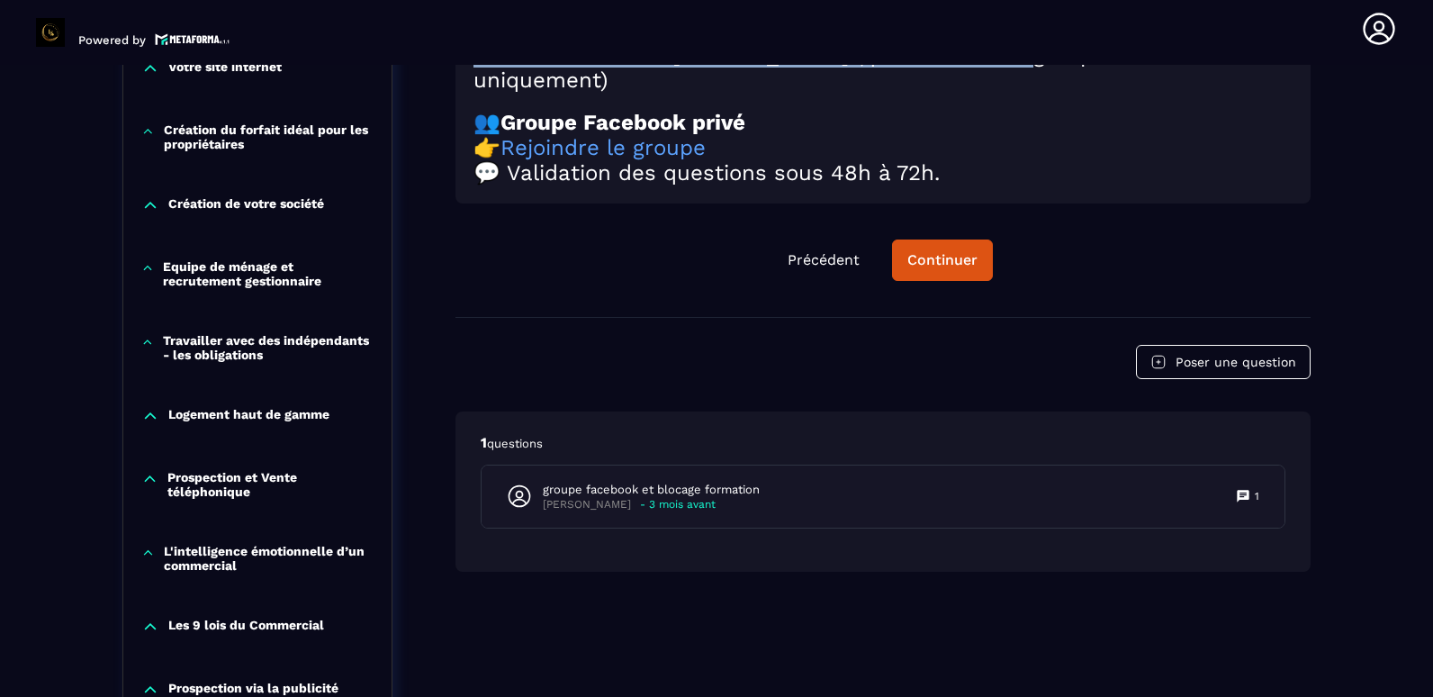
drag, startPoint x: 475, startPoint y: 171, endPoint x: 1072, endPoint y: 255, distance: 602.8
copy div "📩 Assistance & Contact Besoin d’aide ? Écris-nous à : [EMAIL_ADDRESS][DOMAIN_NA…"
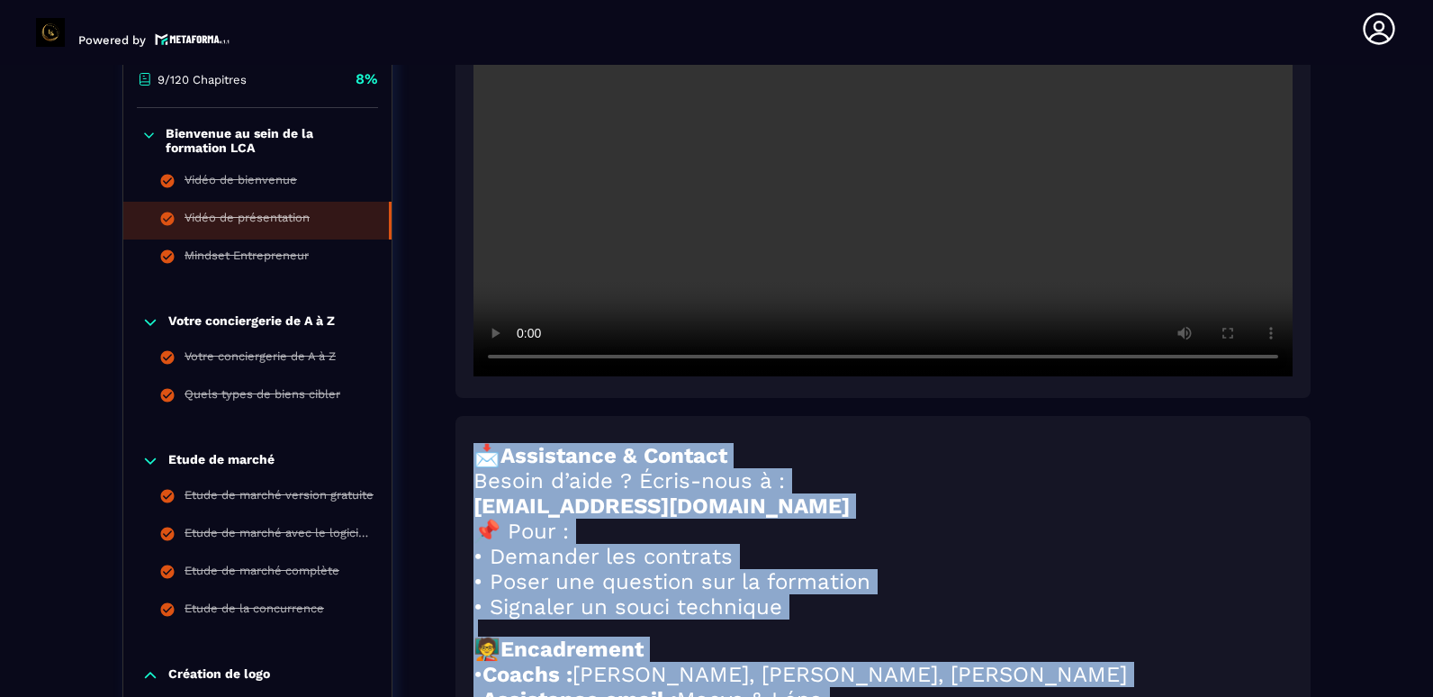
scroll to position [417, 0]
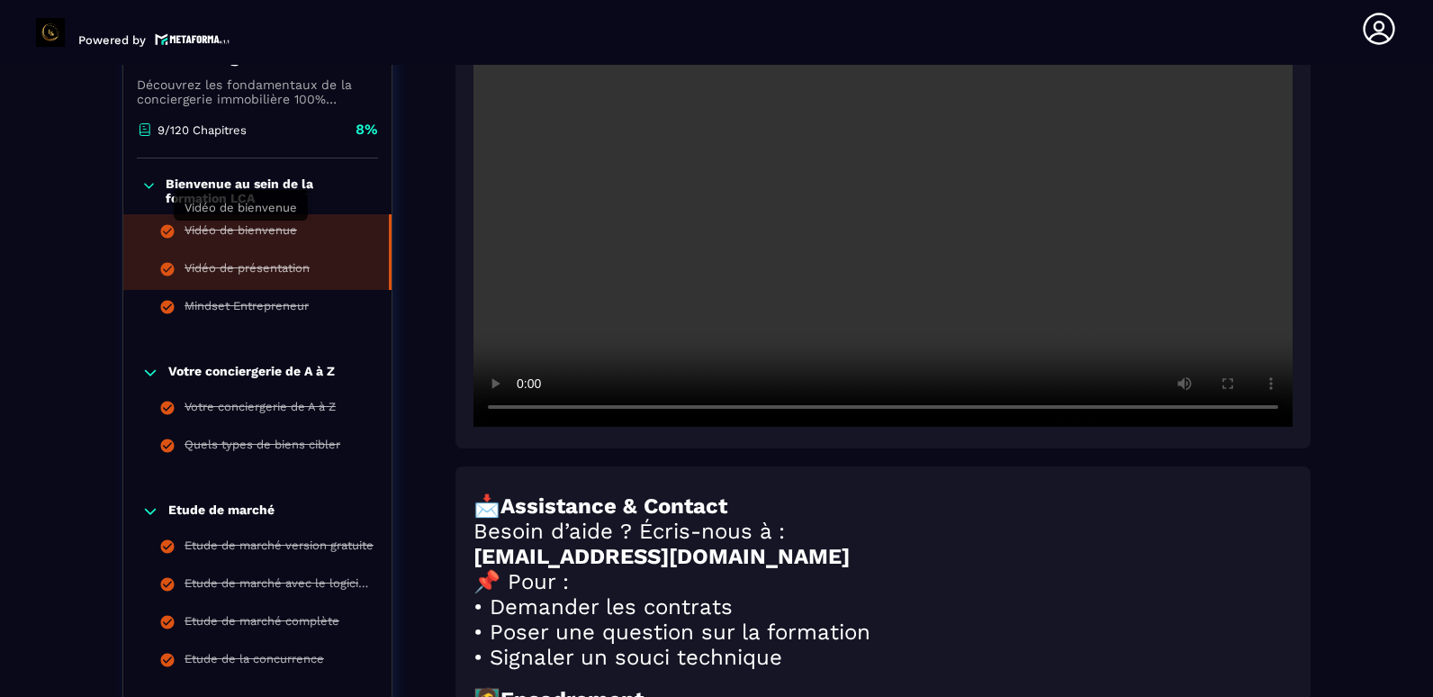
click at [253, 237] on div "Vidéo de bienvenue" at bounding box center [241, 233] width 113 height 20
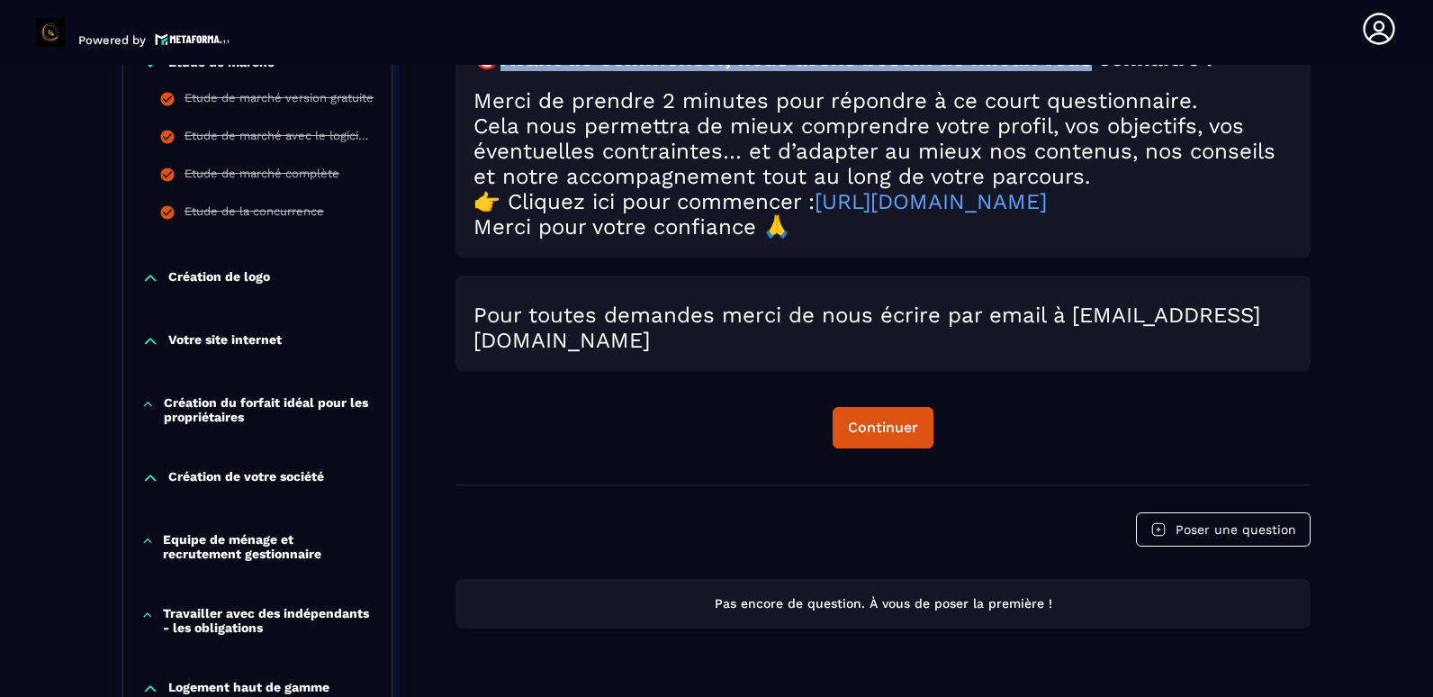
scroll to position [846, 0]
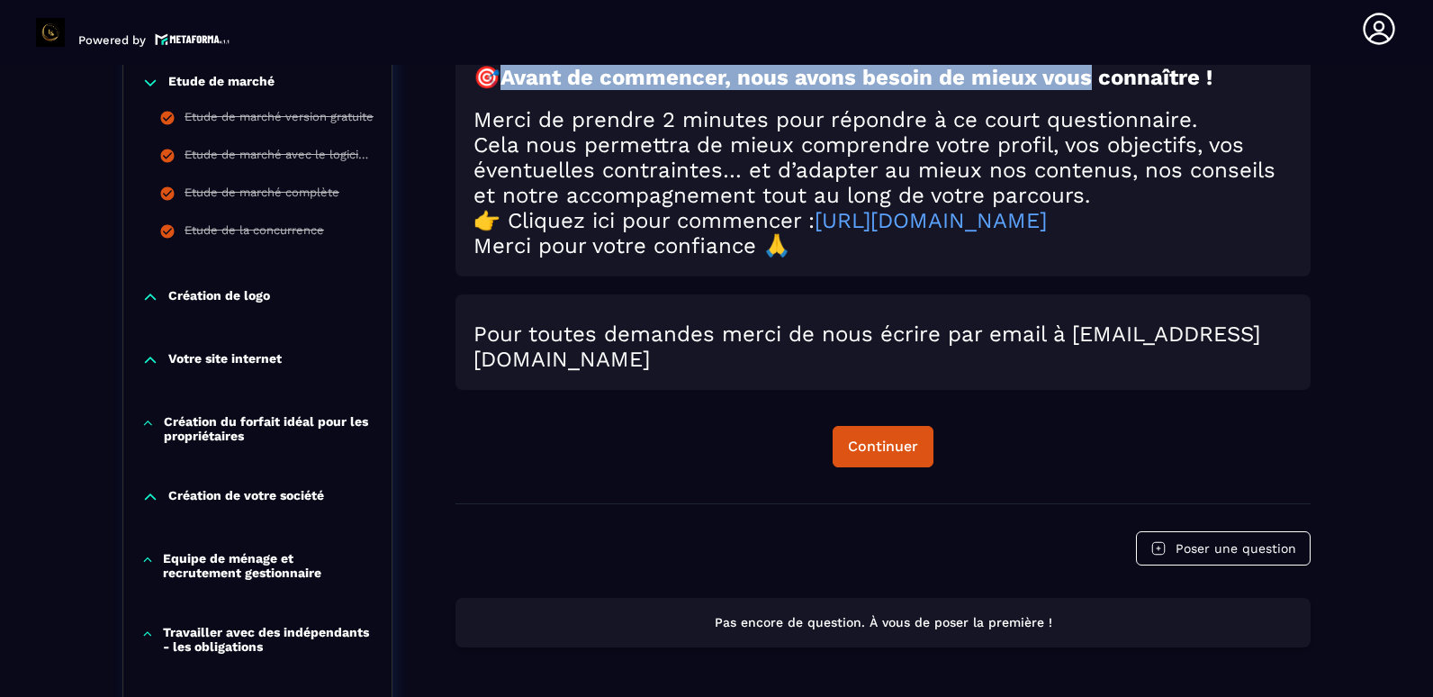
drag, startPoint x: 514, startPoint y: 239, endPoint x: 1189, endPoint y: 513, distance: 729.0
copy div "Avant de commencer, nous avons besoin de mieux vous connaître ! Merci de prendr…"
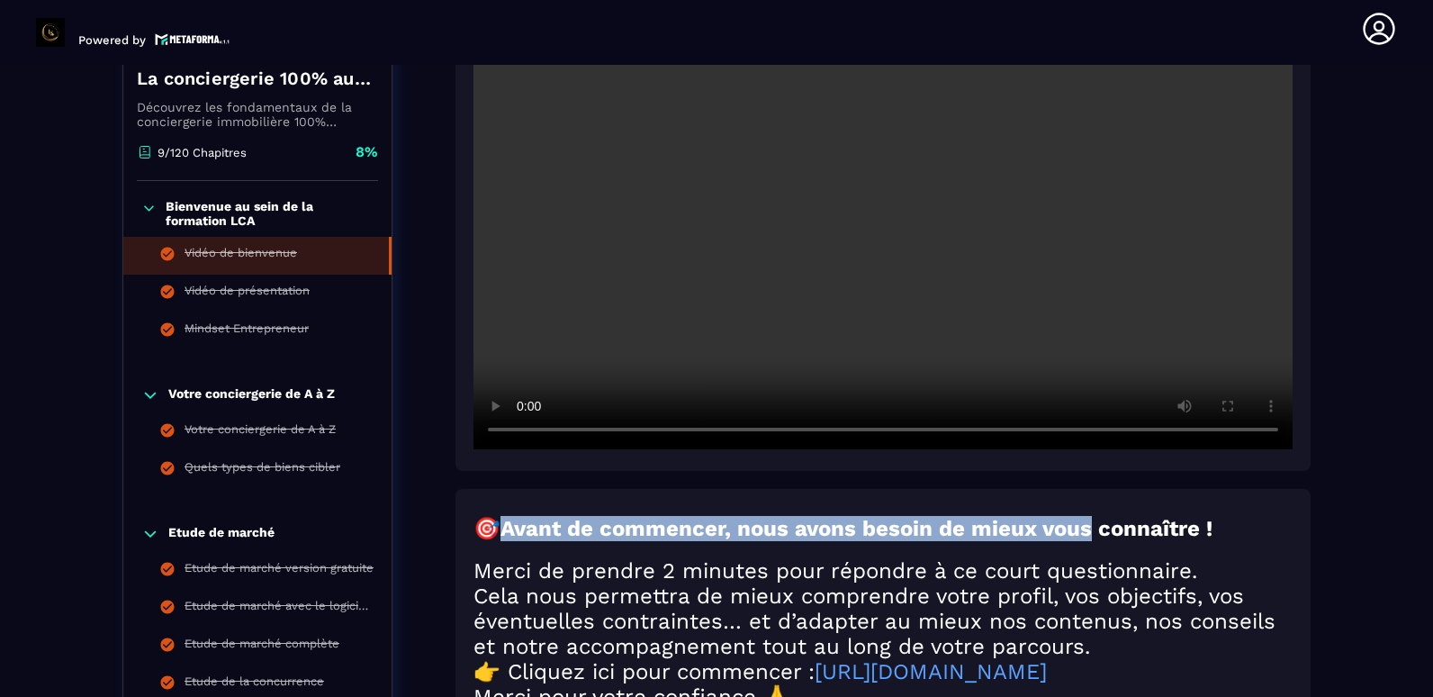
scroll to position [395, 0]
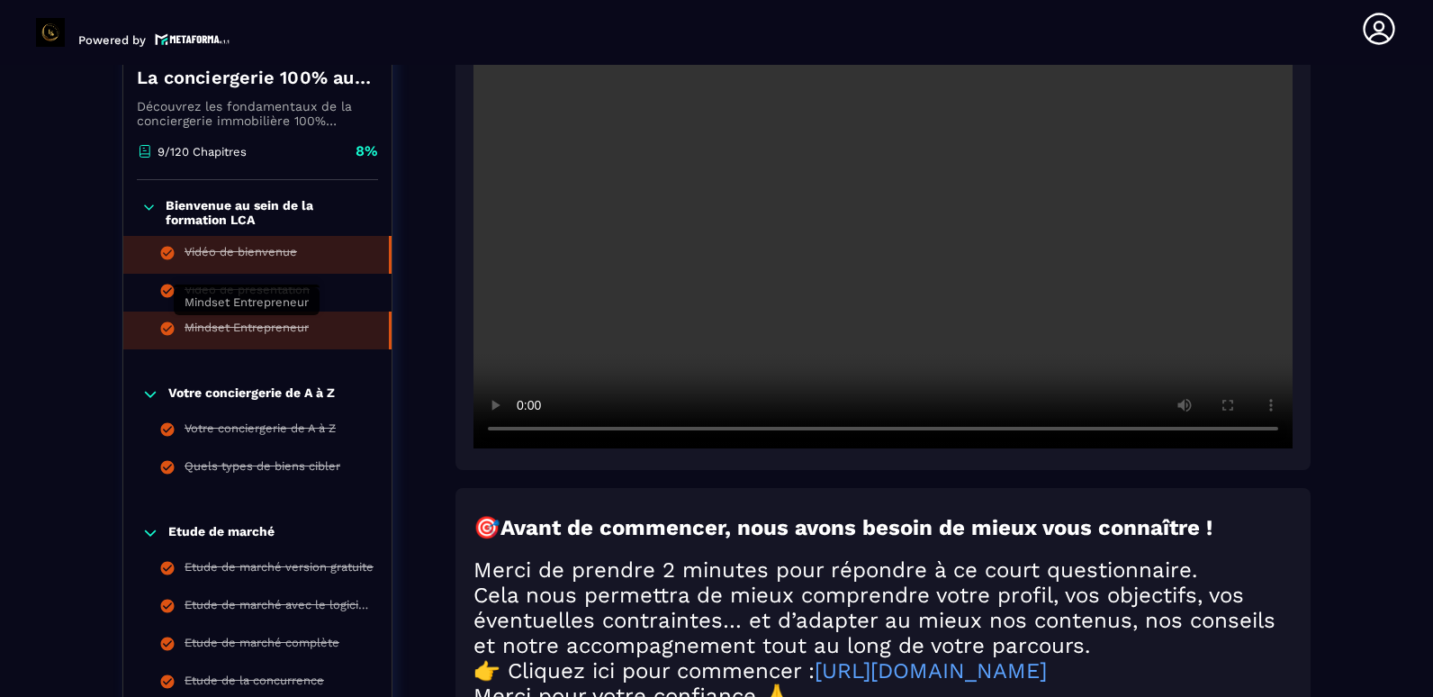
click at [283, 326] on div "Mindset Entrepreneur" at bounding box center [247, 331] width 124 height 20
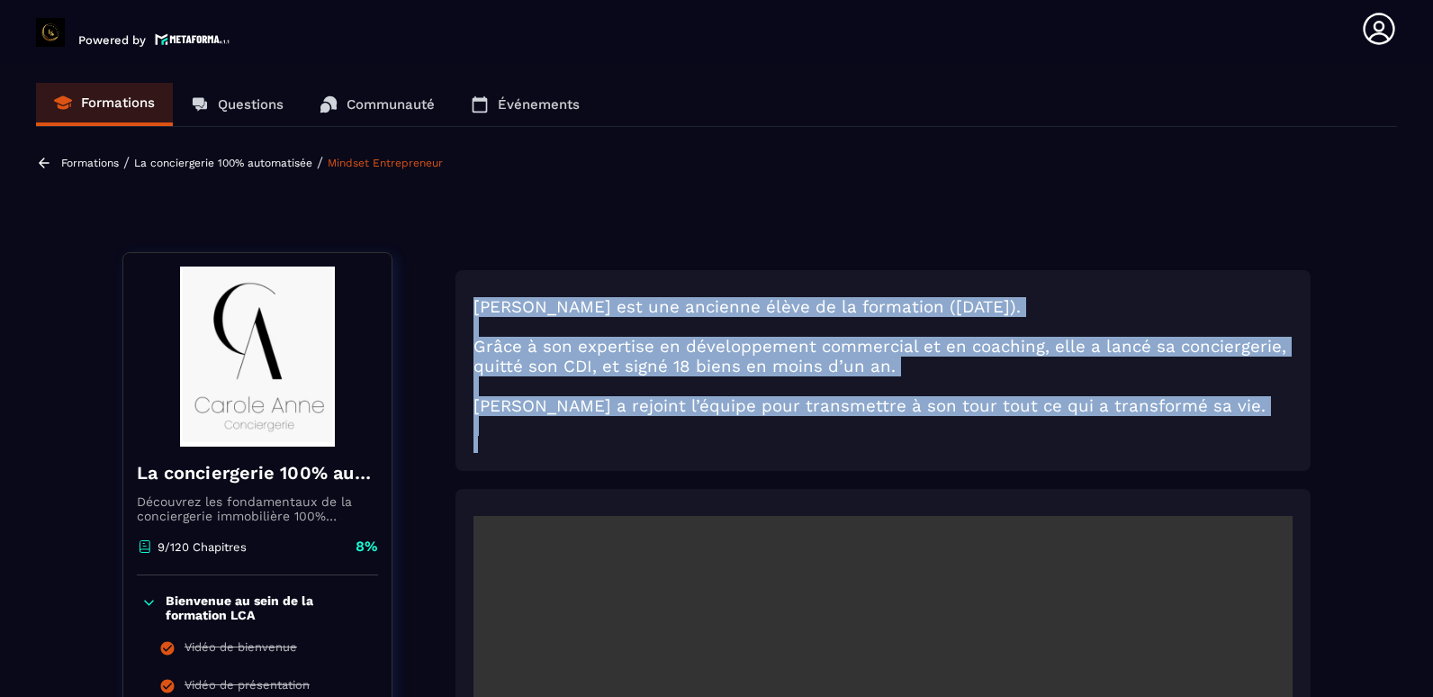
drag, startPoint x: 475, startPoint y: 318, endPoint x: 782, endPoint y: 489, distance: 350.7
click at [782, 471] on div "[PERSON_NAME] est une ancienne élève de la formation ([DATE]). Grâce à son expe…" at bounding box center [883, 370] width 855 height 201
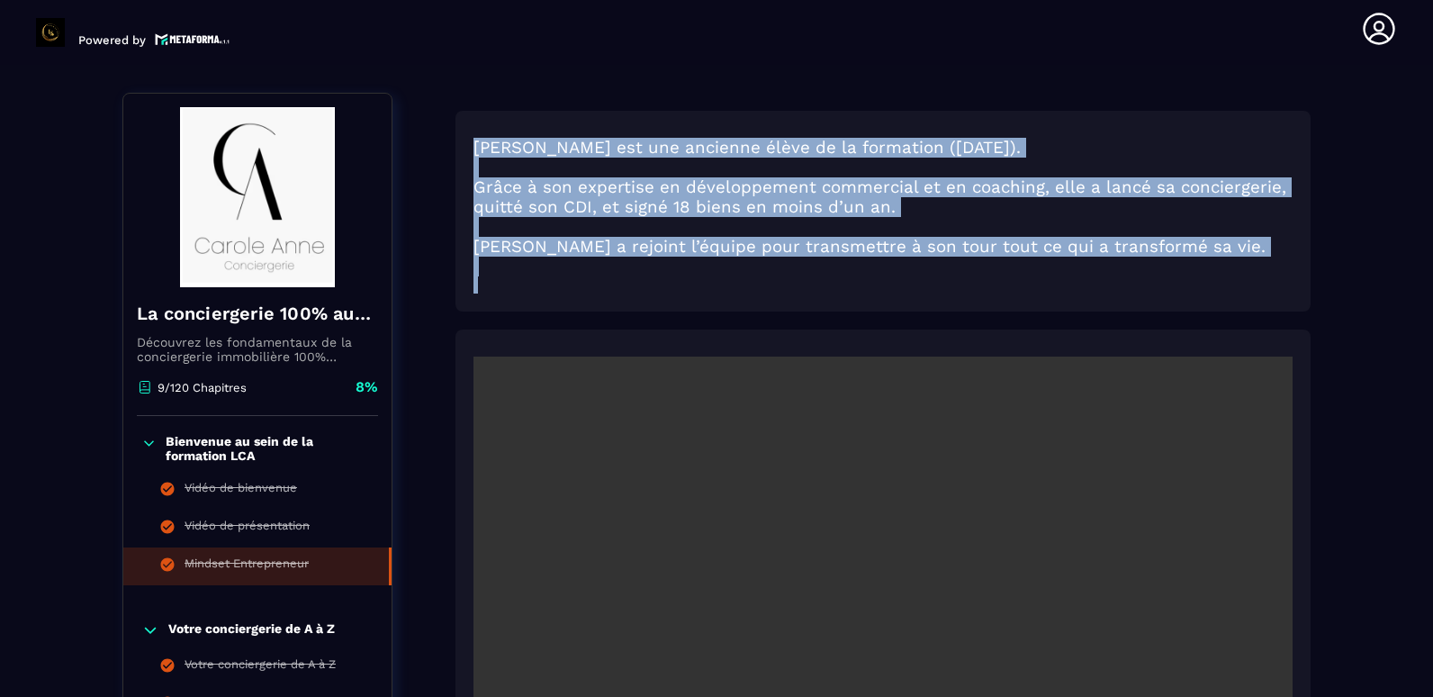
scroll to position [450, 0]
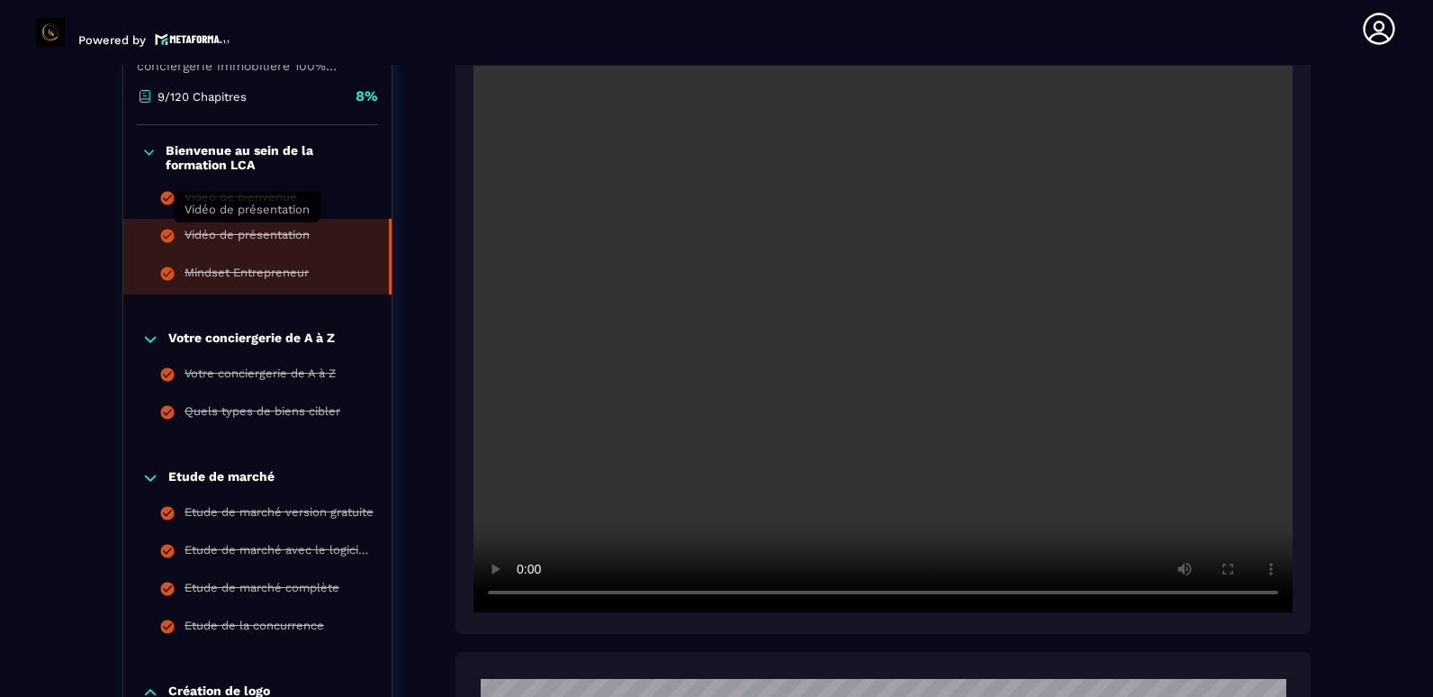
click at [299, 240] on div "Vidéo de présentation" at bounding box center [247, 238] width 125 height 20
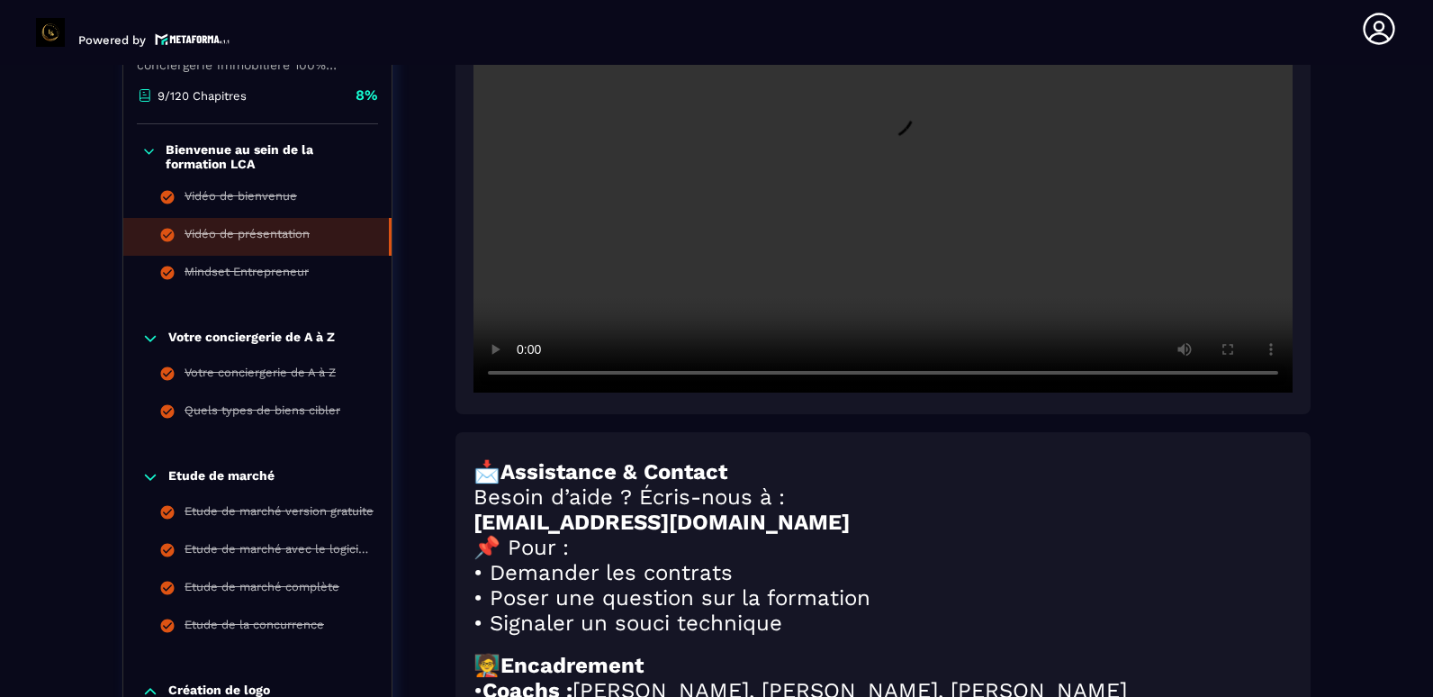
scroll to position [459, 0]
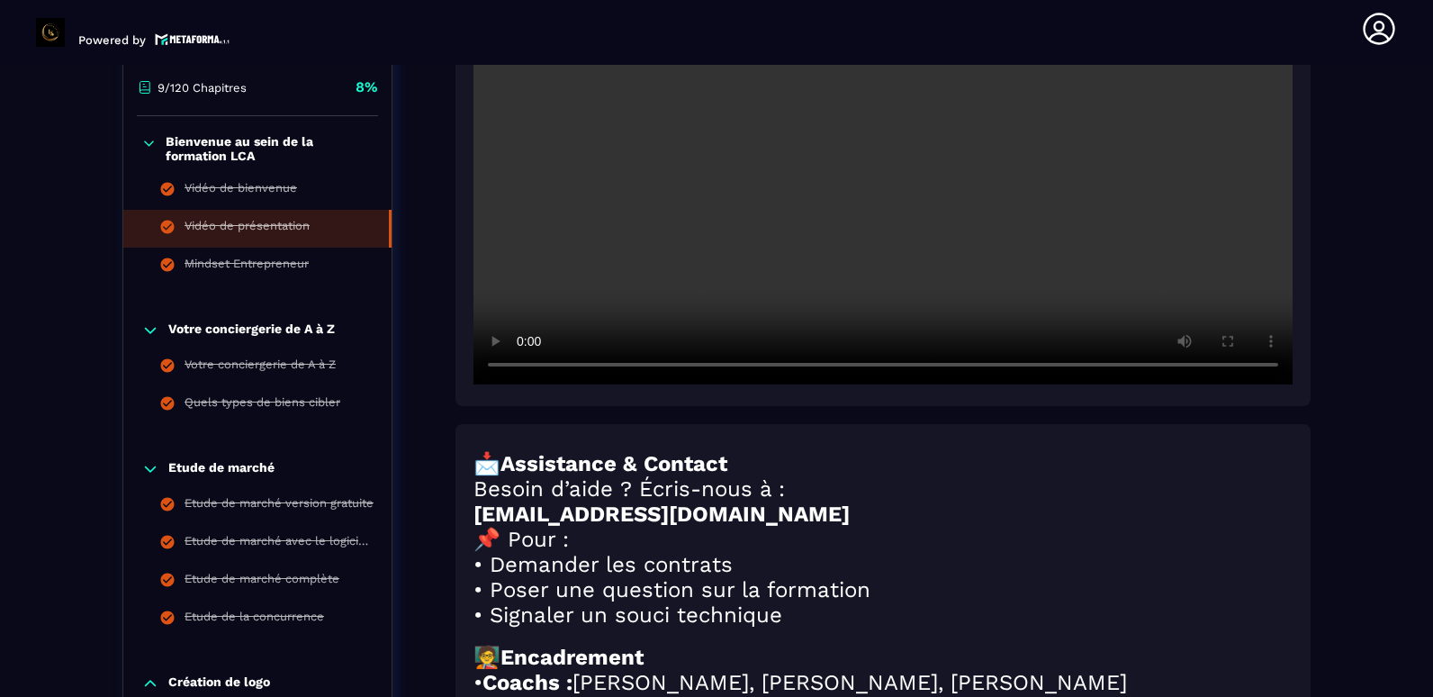
click at [204, 466] on p "Etude de marché" at bounding box center [221, 469] width 106 height 18
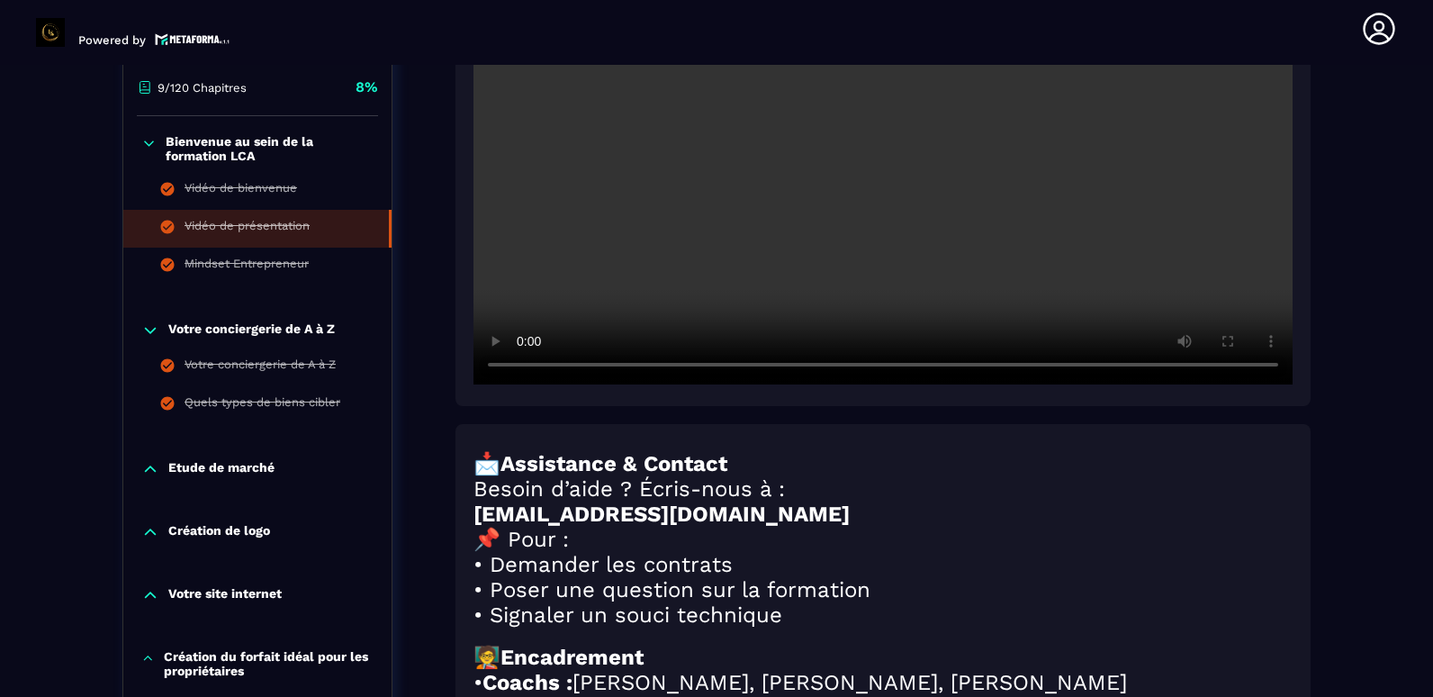
click at [204, 465] on p "Etude de marché" at bounding box center [221, 469] width 106 height 18
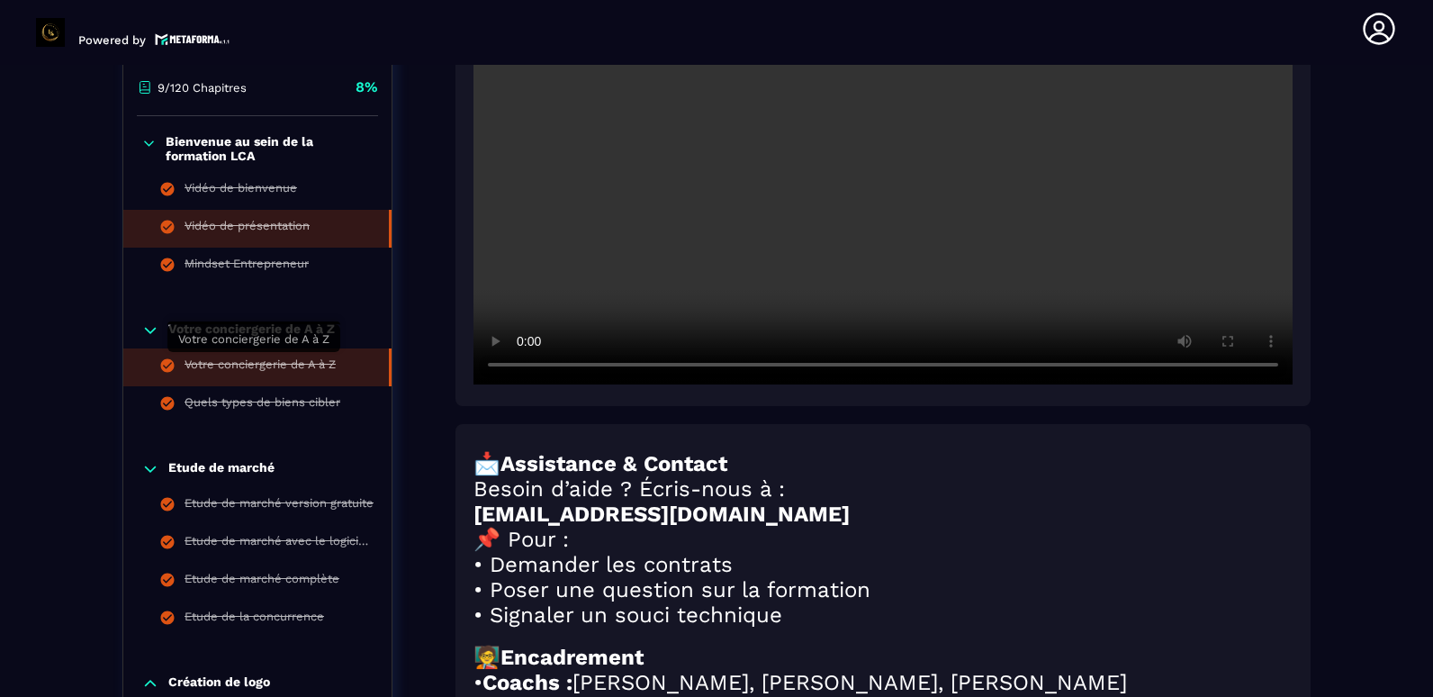
click at [314, 368] on div "Votre conciergerie de A à Z" at bounding box center [260, 367] width 151 height 20
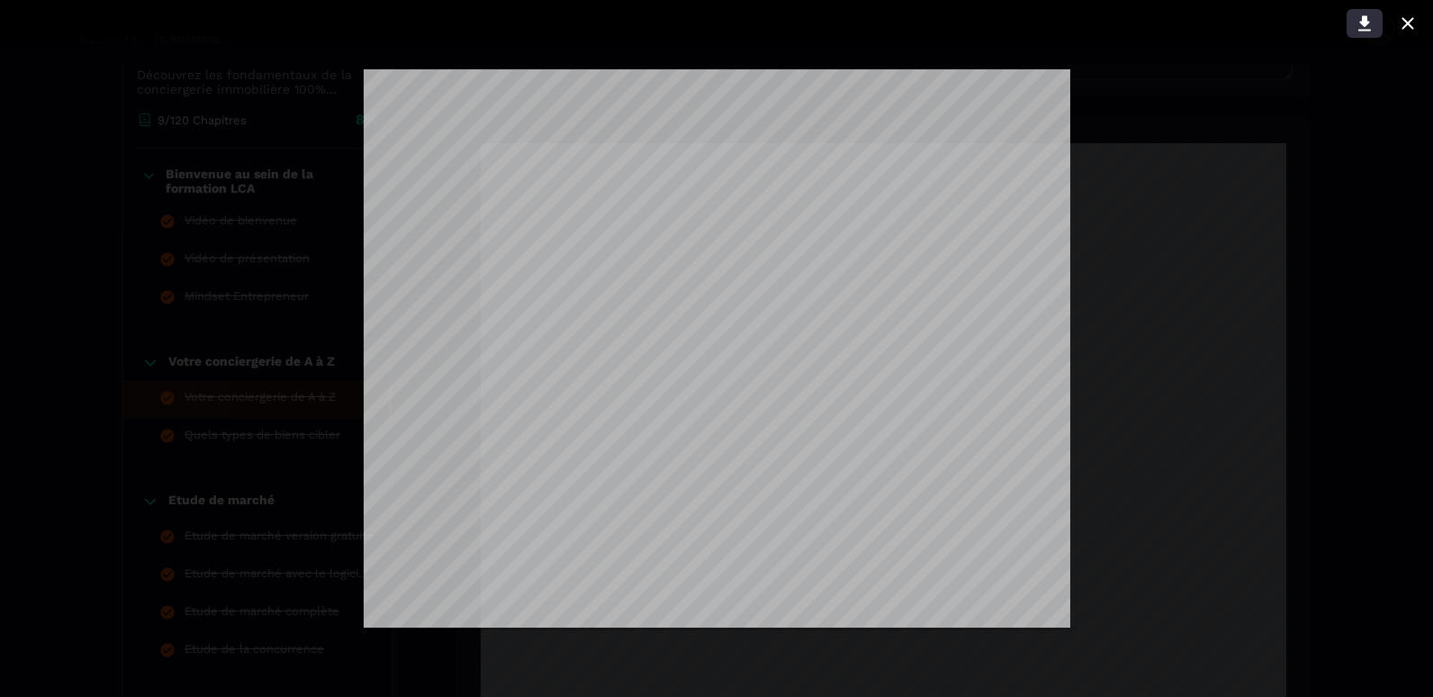
click at [1357, 17] on icon at bounding box center [1365, 24] width 22 height 22
click at [1325, 40] on div at bounding box center [717, 23] width 1452 height 47
click at [1363, 32] on icon at bounding box center [1365, 24] width 22 height 22
click at [1409, 23] on icon at bounding box center [1408, 23] width 12 height 12
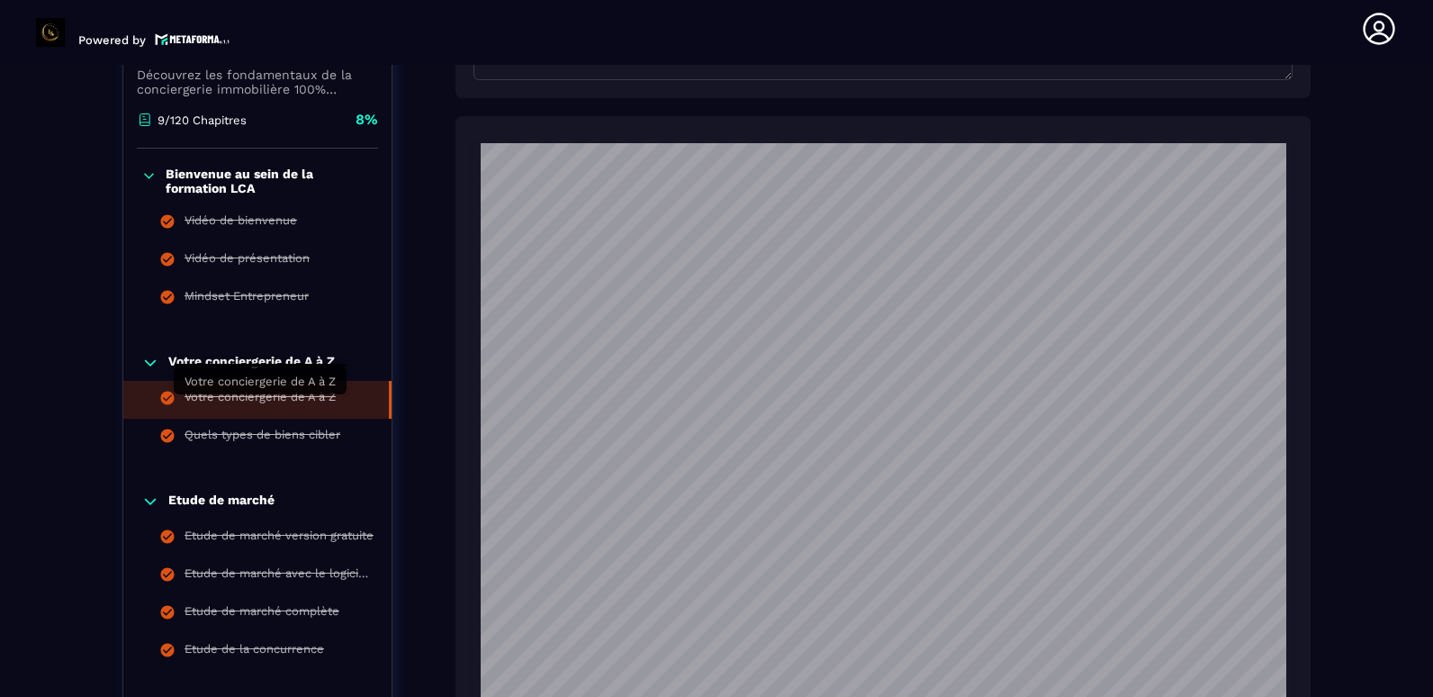
click at [297, 410] on div "Votre conciergerie de A à Z" at bounding box center [260, 400] width 151 height 20
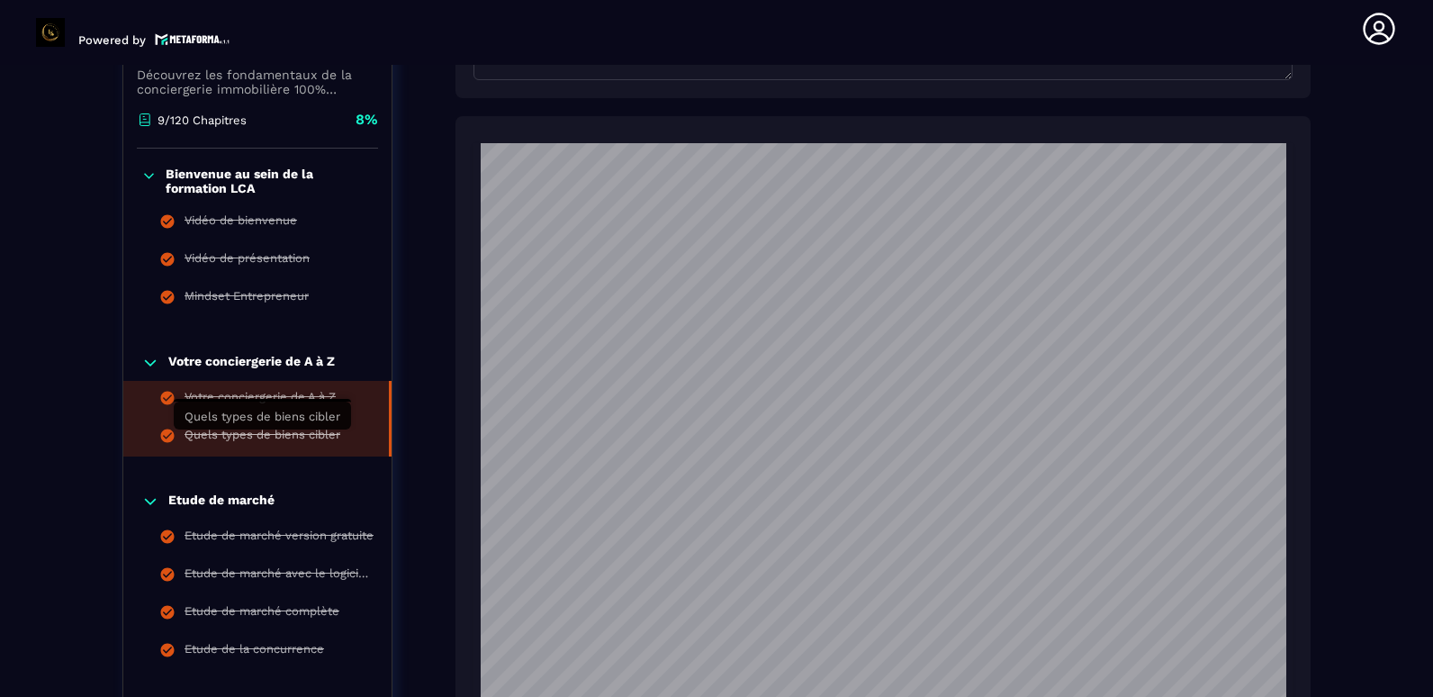
click at [308, 439] on div "Quels types de biens cibler" at bounding box center [263, 438] width 156 height 20
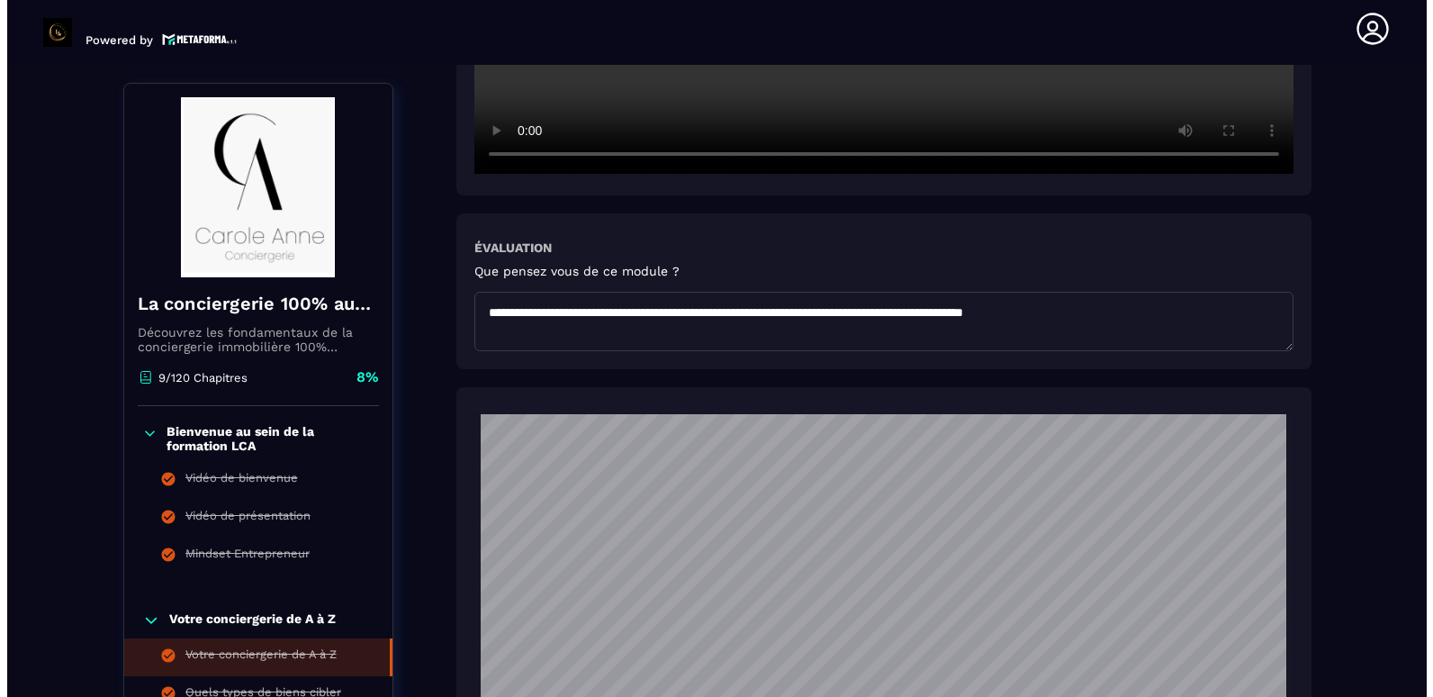
scroll to position [556, 0]
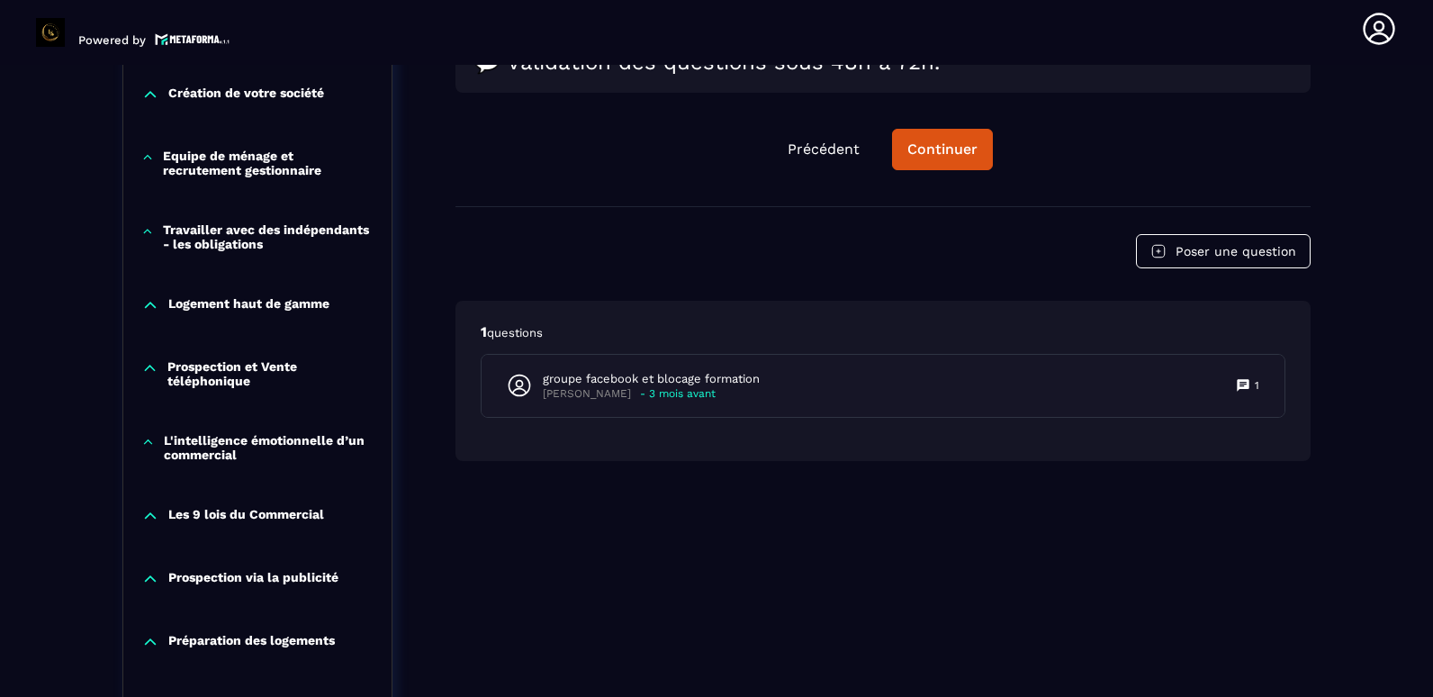
scroll to position [1270, 0]
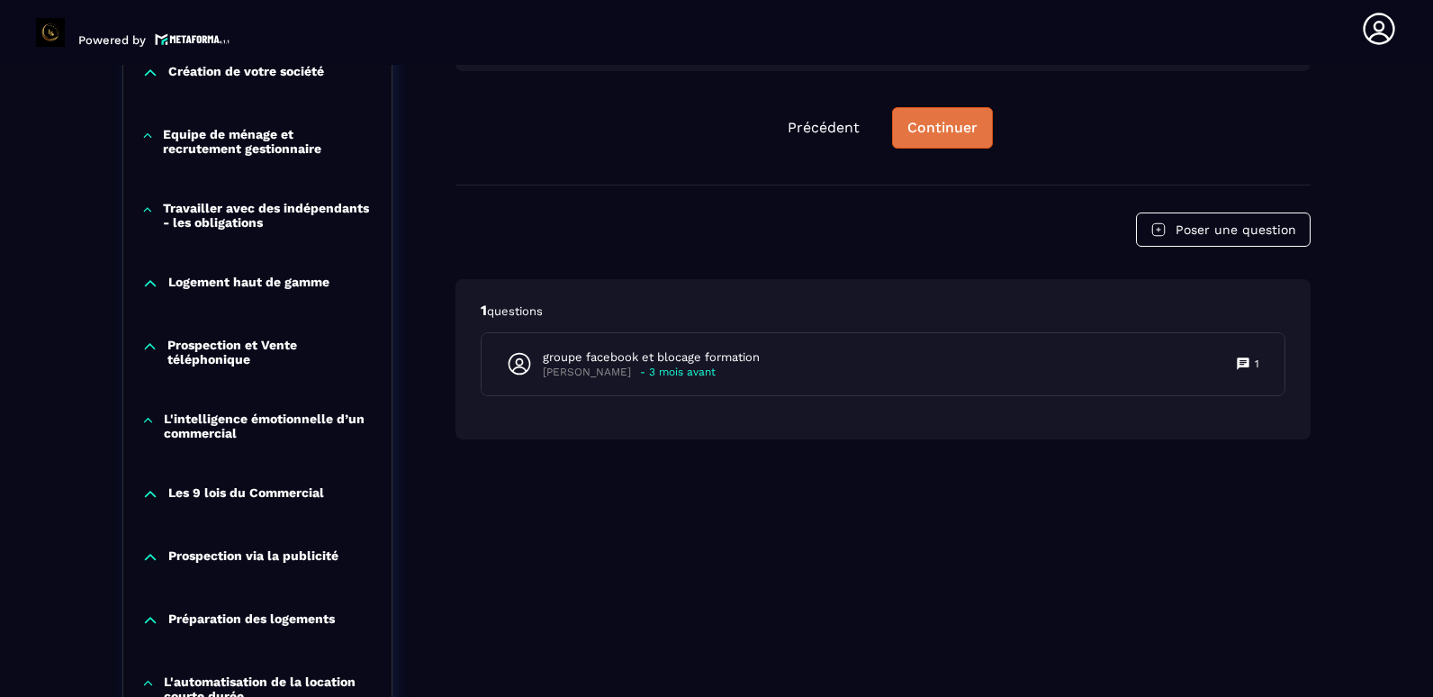
click at [925, 137] on div "Continuer" at bounding box center [943, 128] width 70 height 18
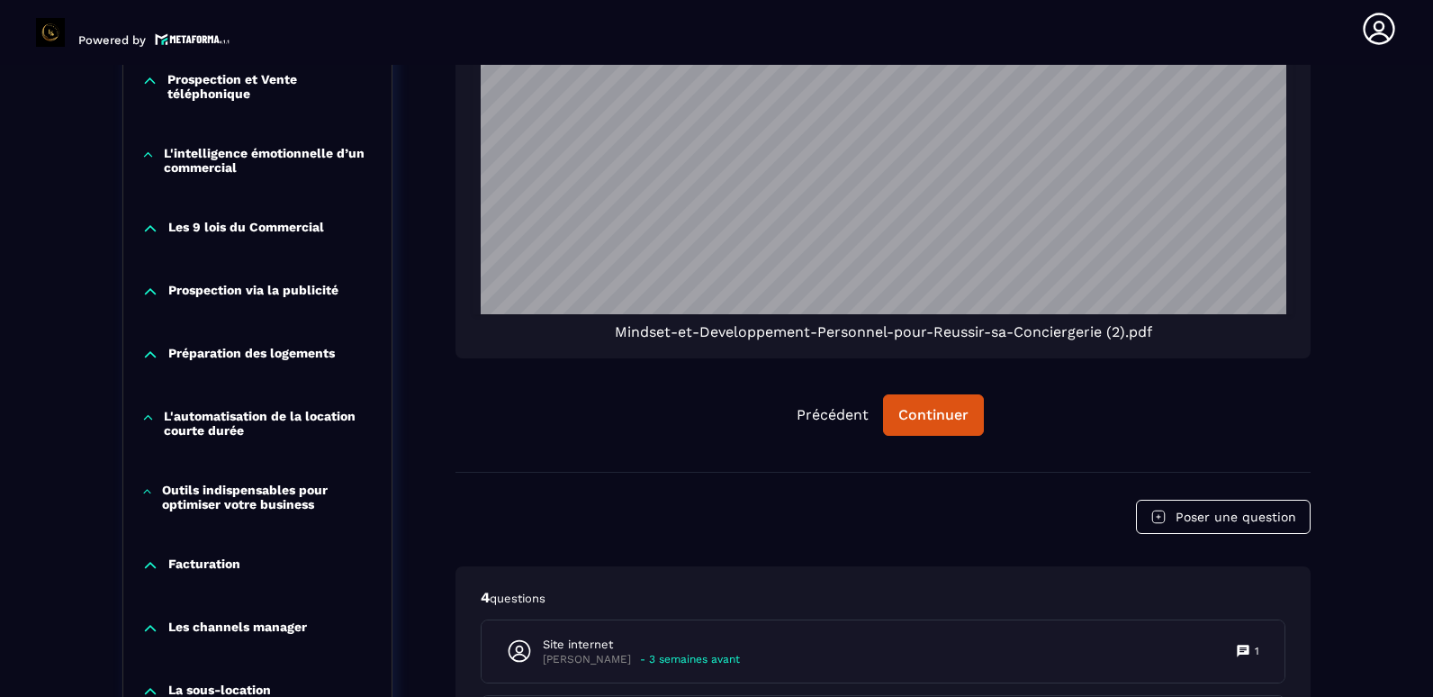
scroll to position [1540, 0]
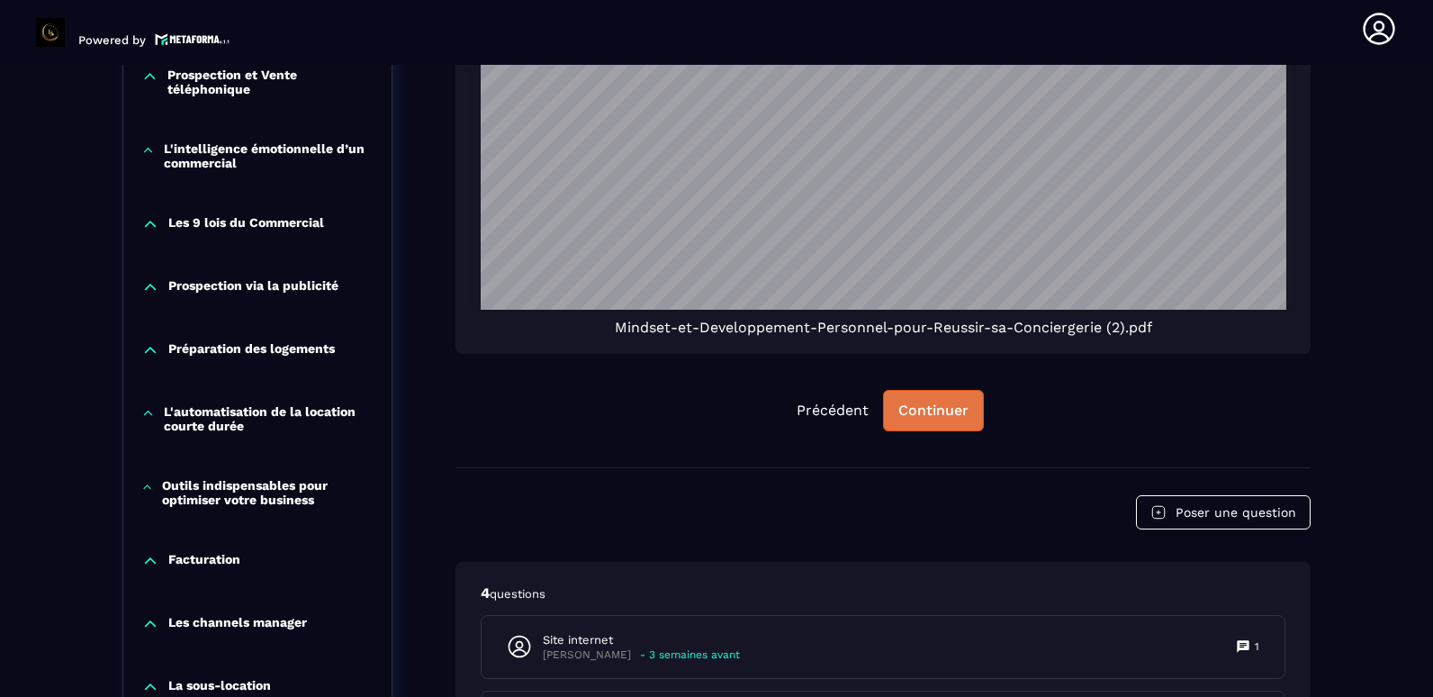
click at [910, 431] on button "Continuer" at bounding box center [933, 410] width 101 height 41
click at [917, 420] on div "Continuer" at bounding box center [934, 411] width 70 height 18
click at [930, 420] on div "Continuer" at bounding box center [934, 411] width 70 height 18
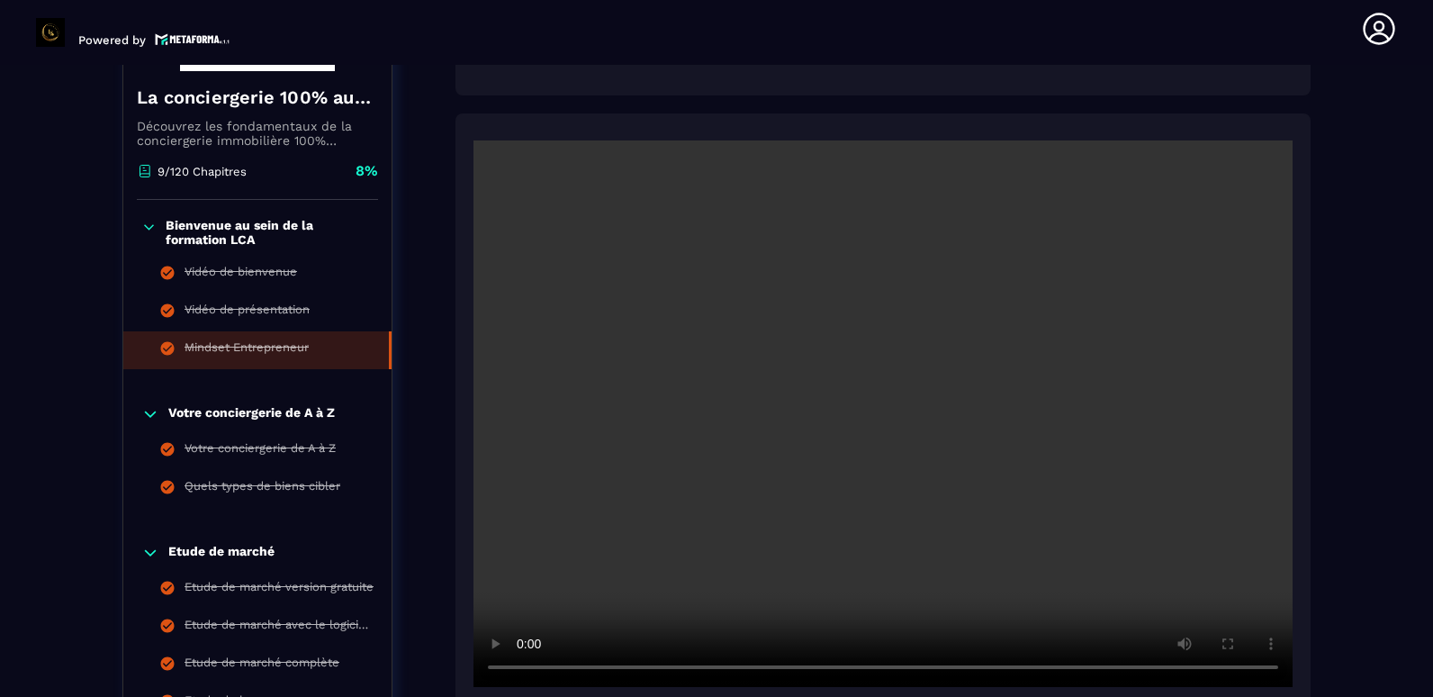
scroll to position [466, 0]
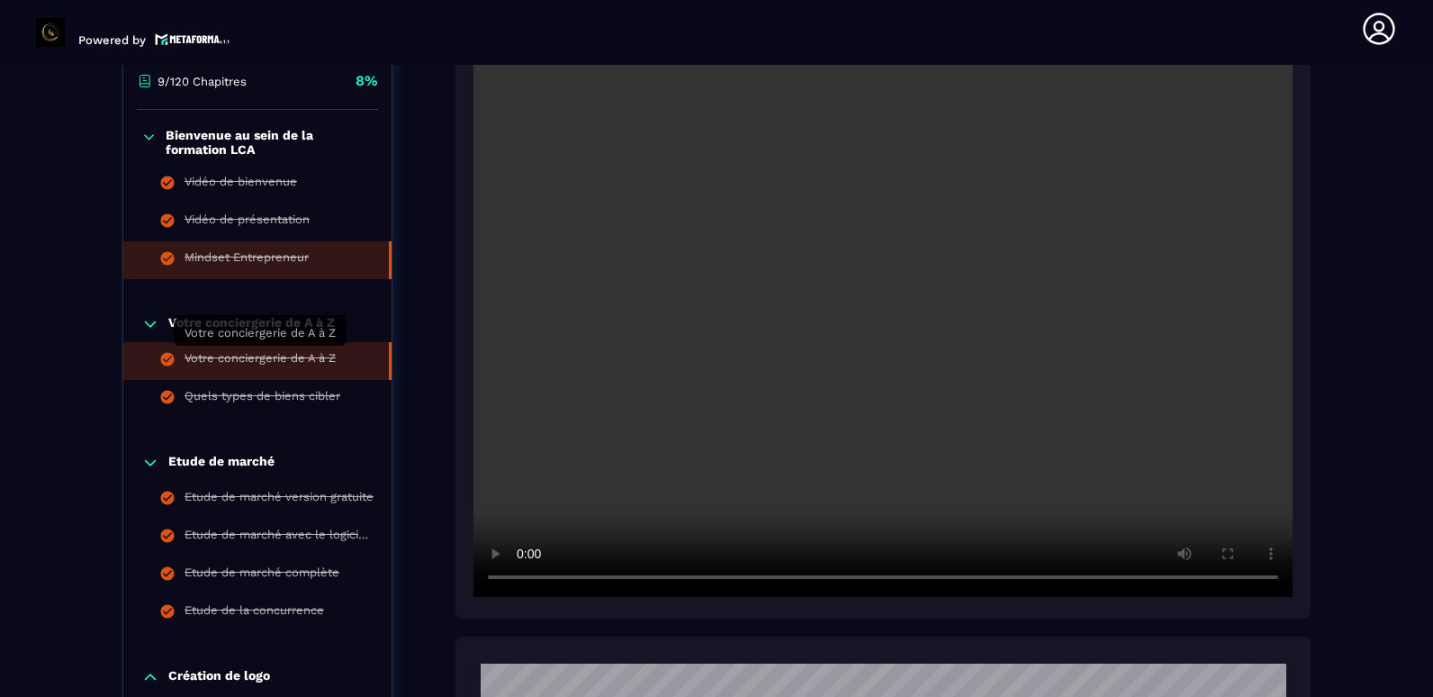
click at [289, 360] on div "Votre conciergerie de A à Z" at bounding box center [260, 361] width 151 height 20
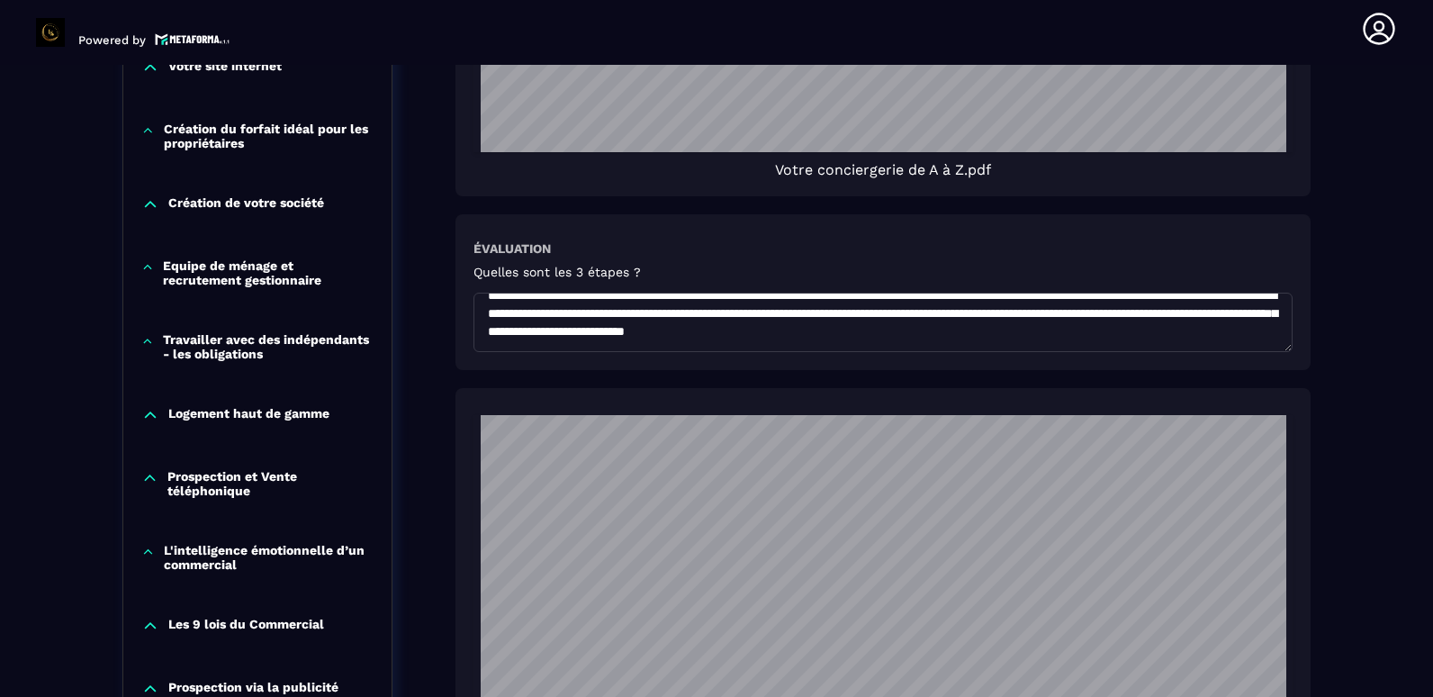
drag, startPoint x: 1433, startPoint y: 10, endPoint x: 885, endPoint y: 17, distance: 547.5
click at [885, 17] on header "Powered by [PERSON_NAME] [EMAIL_ADDRESS][DOMAIN_NAME] Formations Questions Comm…" at bounding box center [716, 29] width 1433 height 72
